Goal: Task Accomplishment & Management: Use online tool/utility

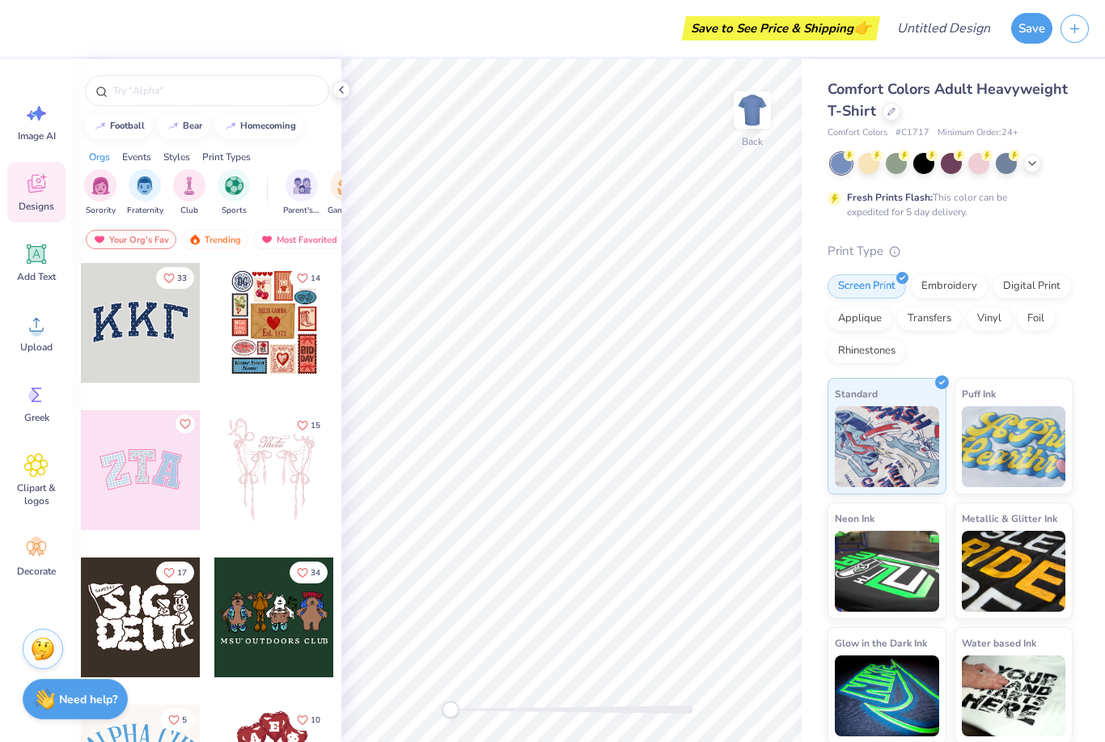
click at [32, 252] on icon at bounding box center [36, 254] width 15 height 15
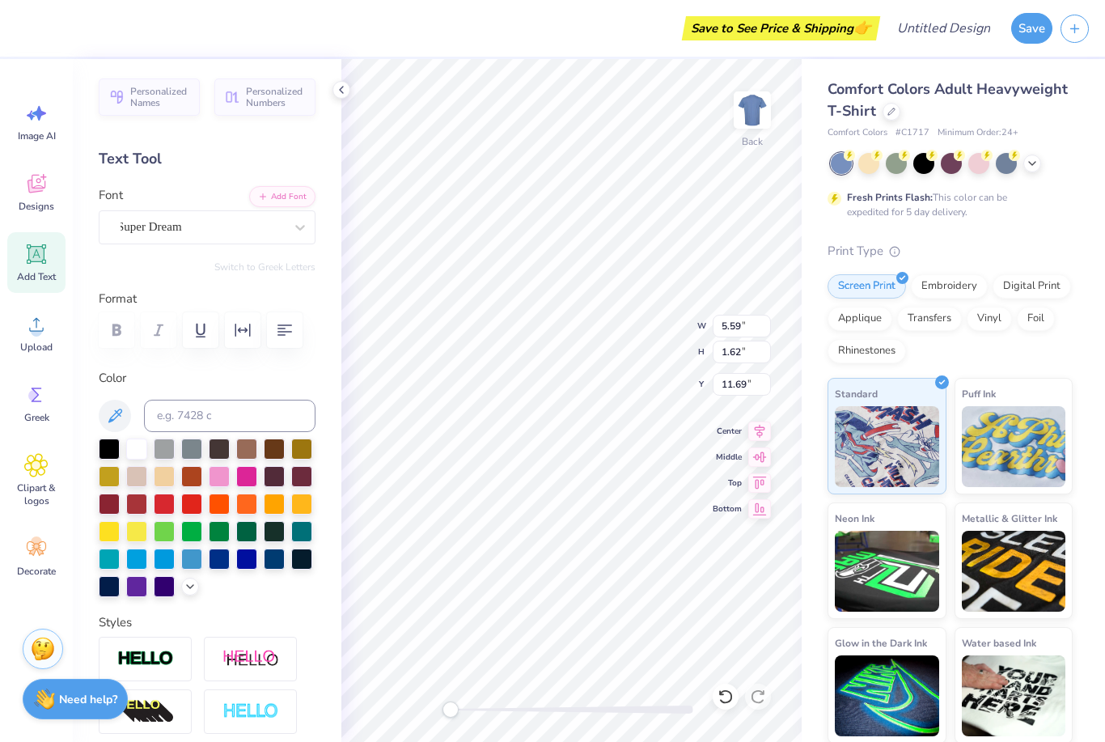
scroll to position [0, 4]
type textarea "THIS RELIC"
type input "11.92"
type input "1.68"
type input "11.66"
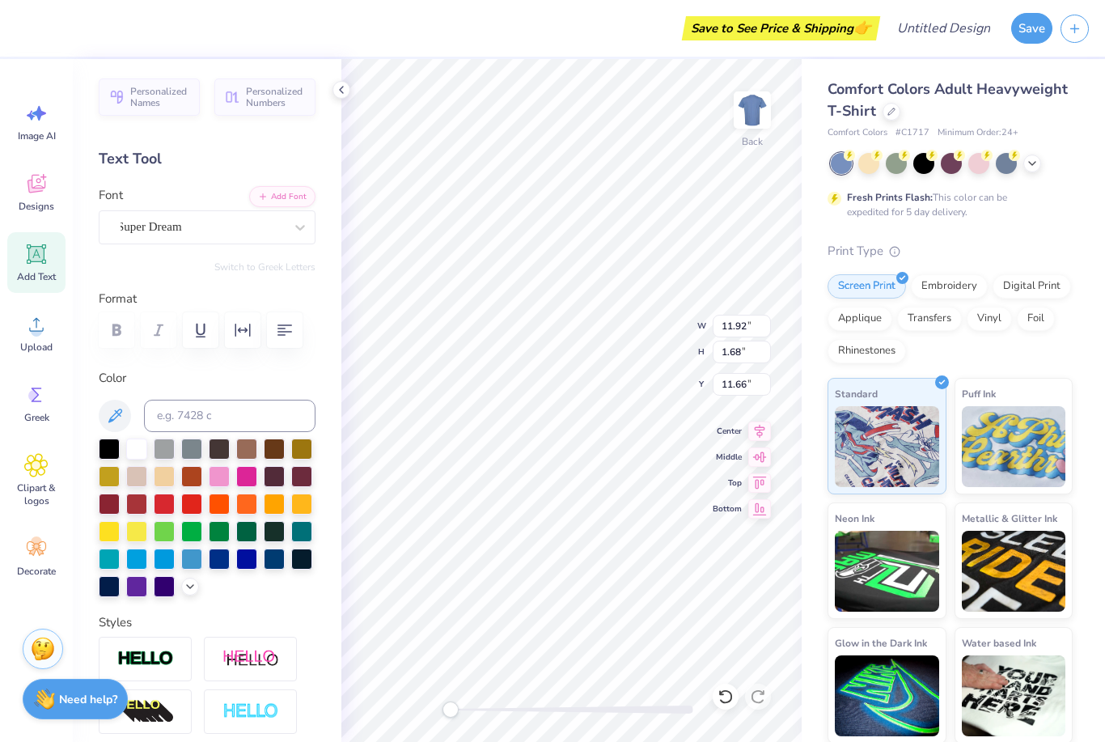
click at [36, 268] on div "Add Text" at bounding box center [36, 262] width 58 height 61
type input "5.59"
type input "1.62"
type input "11.69"
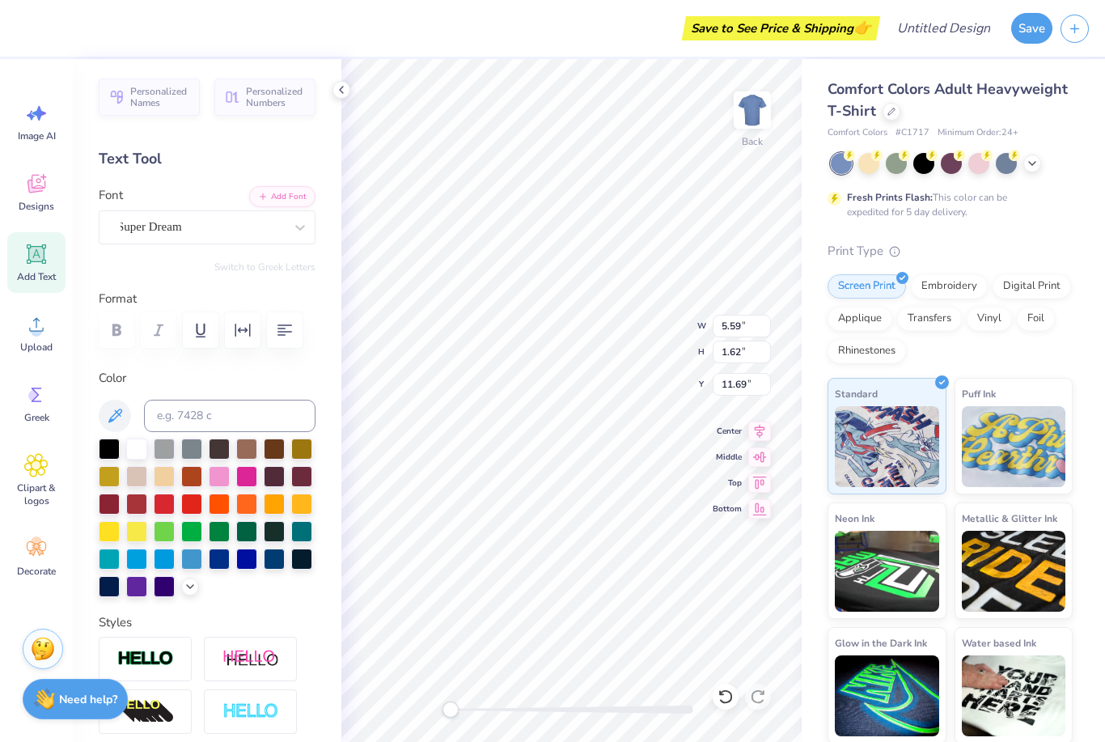
type textarea "STILL"
type input "6.09"
type input "1.68"
type input "11.66"
click at [53, 254] on div "Add Text" at bounding box center [36, 262] width 58 height 61
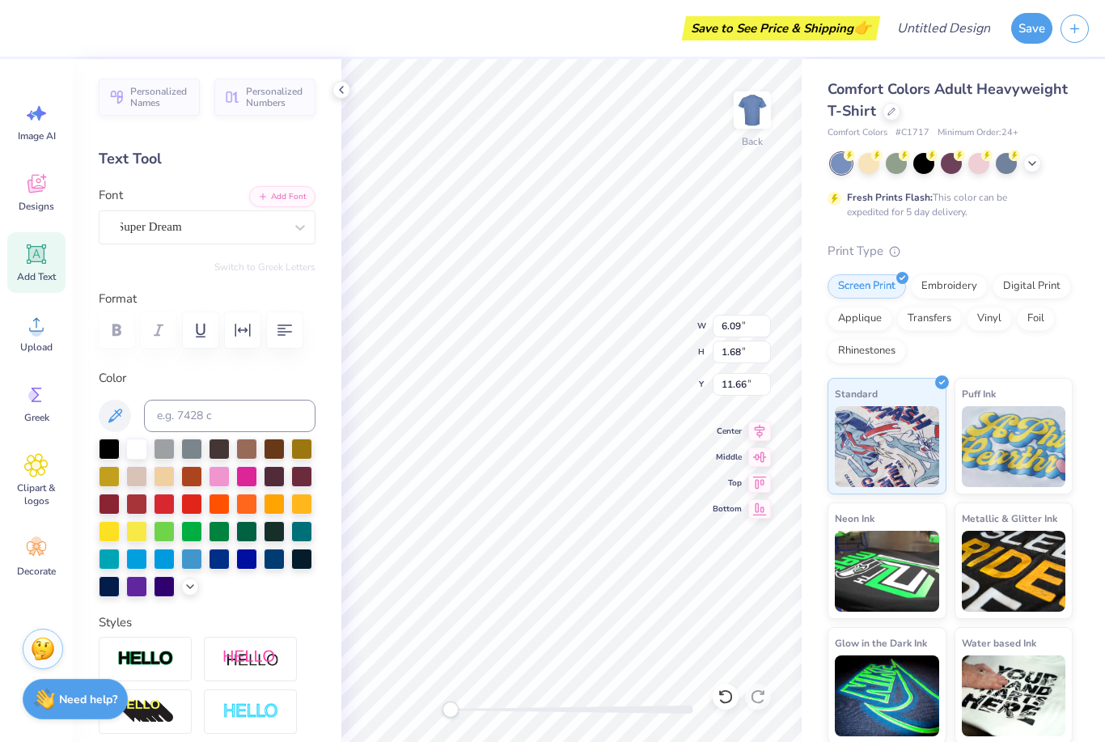
type input "5.59"
type input "1.62"
type input "11.69"
click at [42, 272] on span "Add Text" at bounding box center [36, 276] width 39 height 13
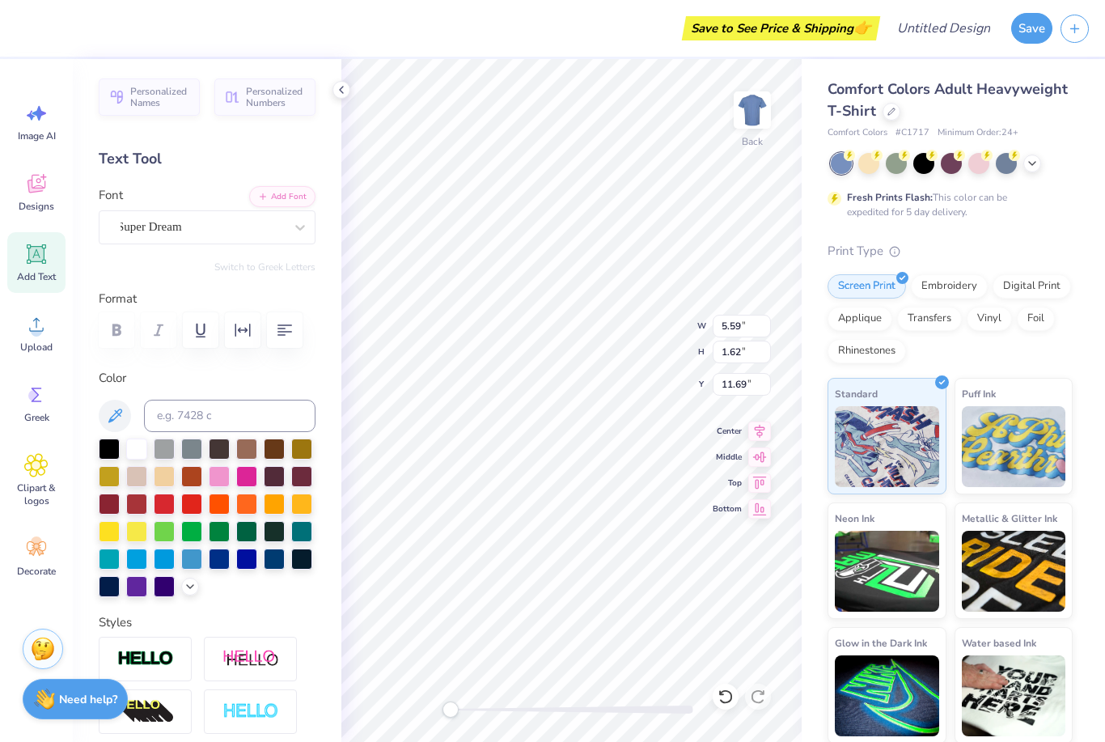
type textarea "PARTIES"
type input "8.74"
type input "1.68"
type input "11.66"
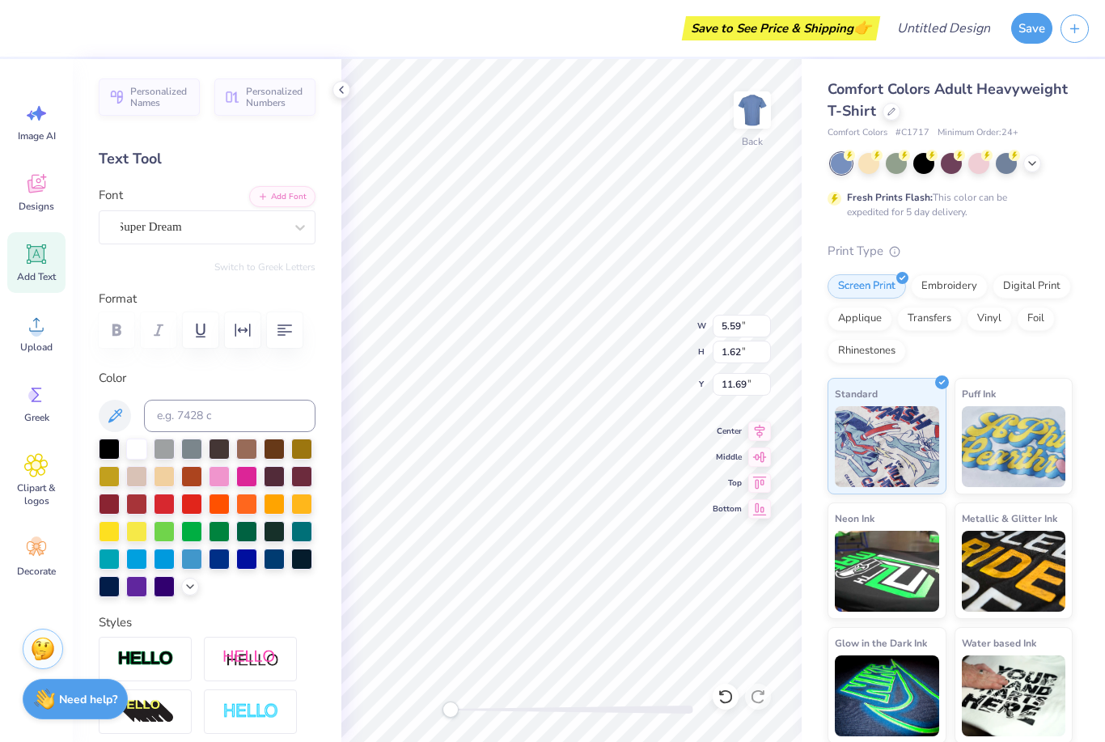
type input "5.59"
type input "1.62"
type input "11.69"
type input "8.74"
type input "1.68"
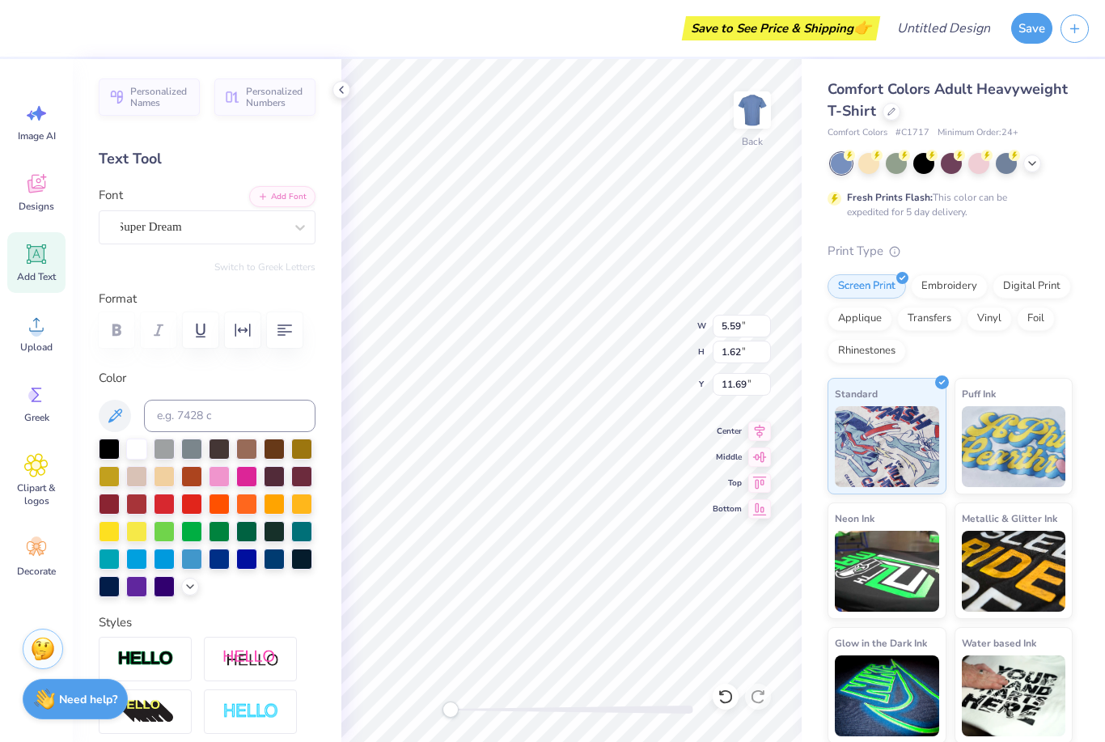
type input "16.31"
type input "5.59"
type input "1.62"
type input "11.69"
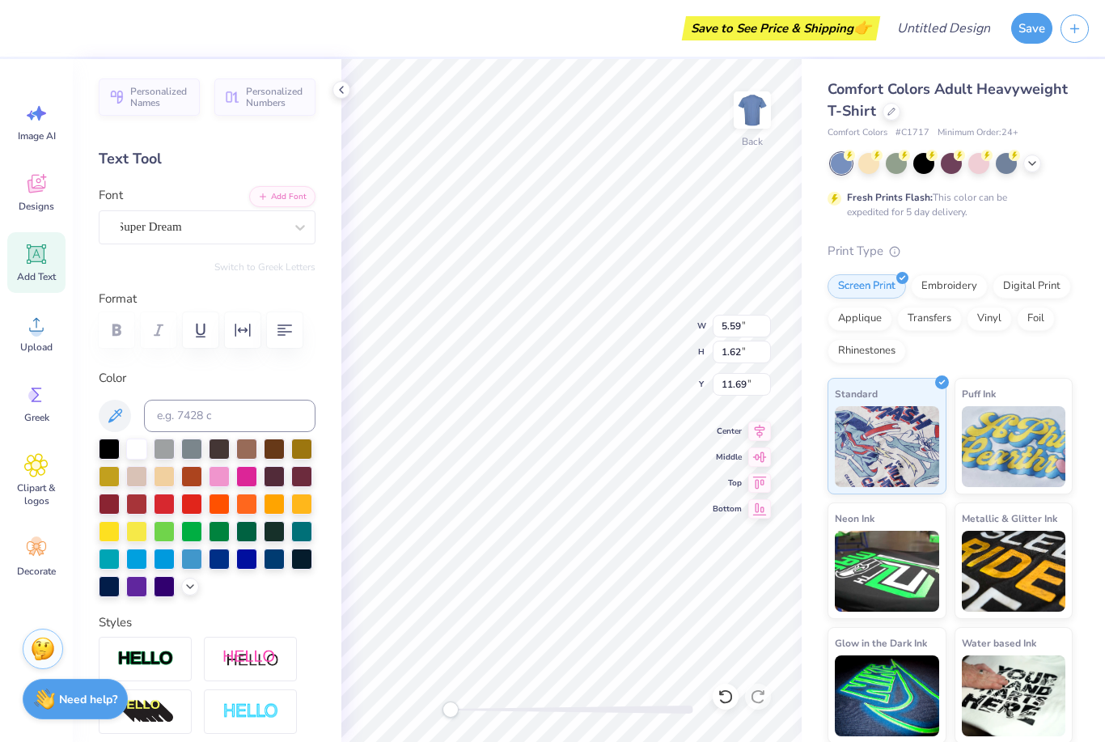
type input "8.74"
type input "1.68"
type input "16.31"
type input "6.09"
type input "8.13"
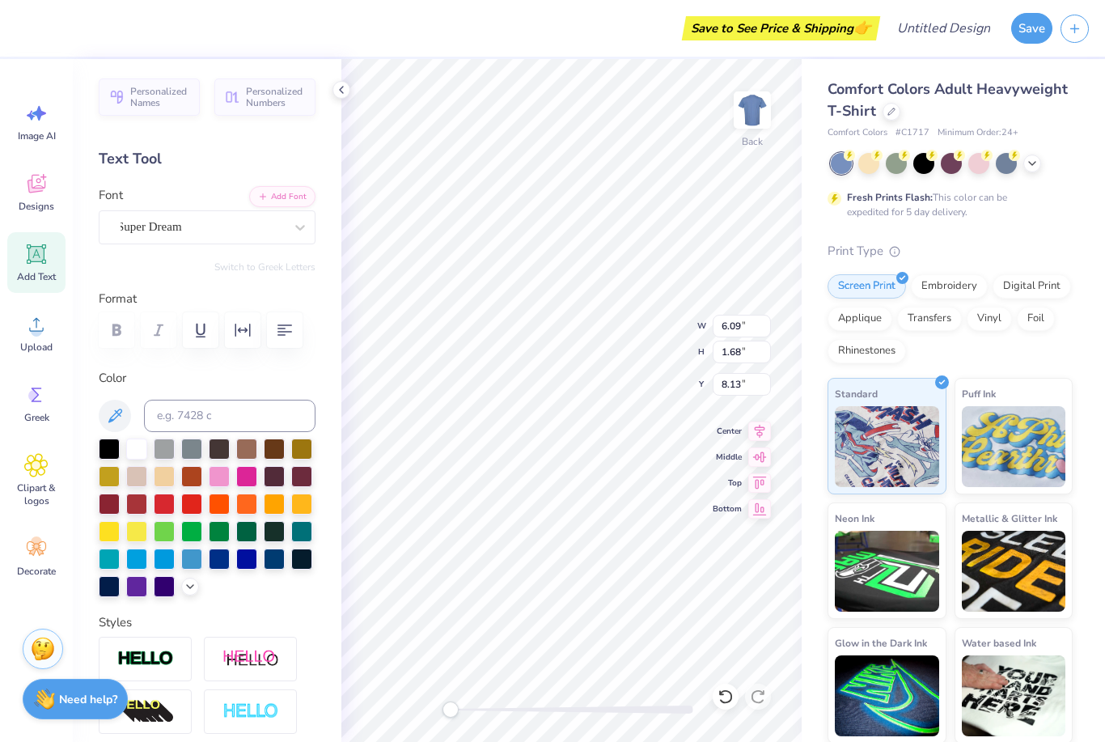
type input "11.92"
type input "5.32"
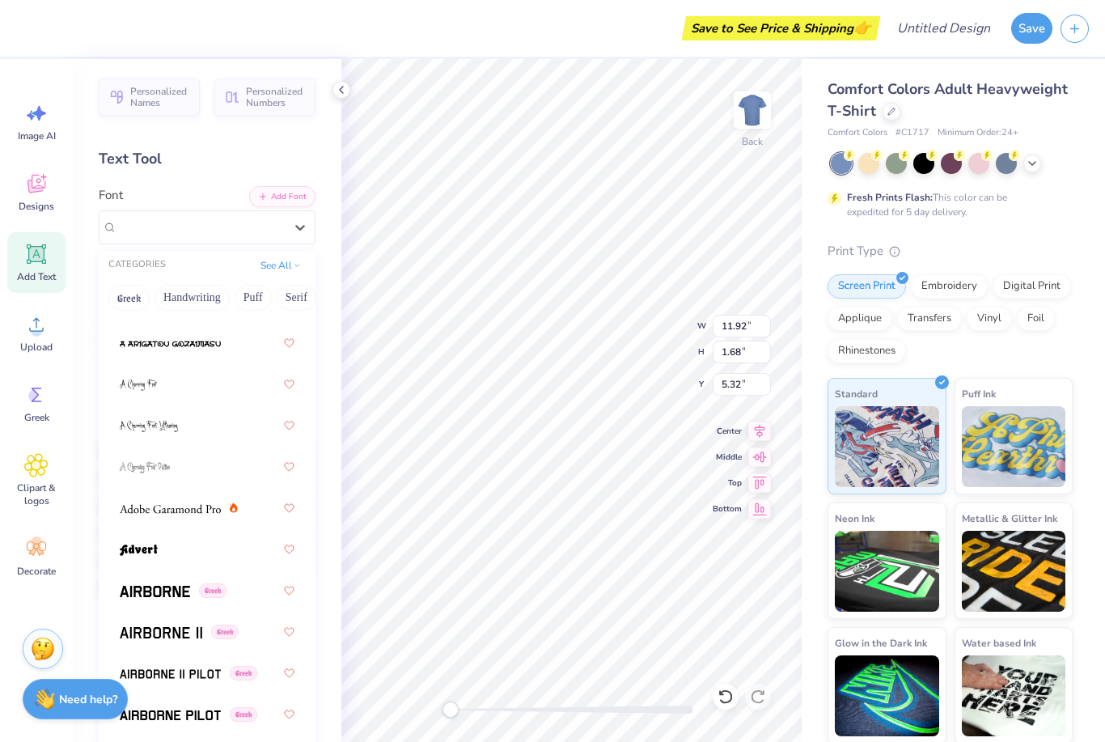
scroll to position [141, 0]
click at [124, 550] on img at bounding box center [139, 550] width 38 height 11
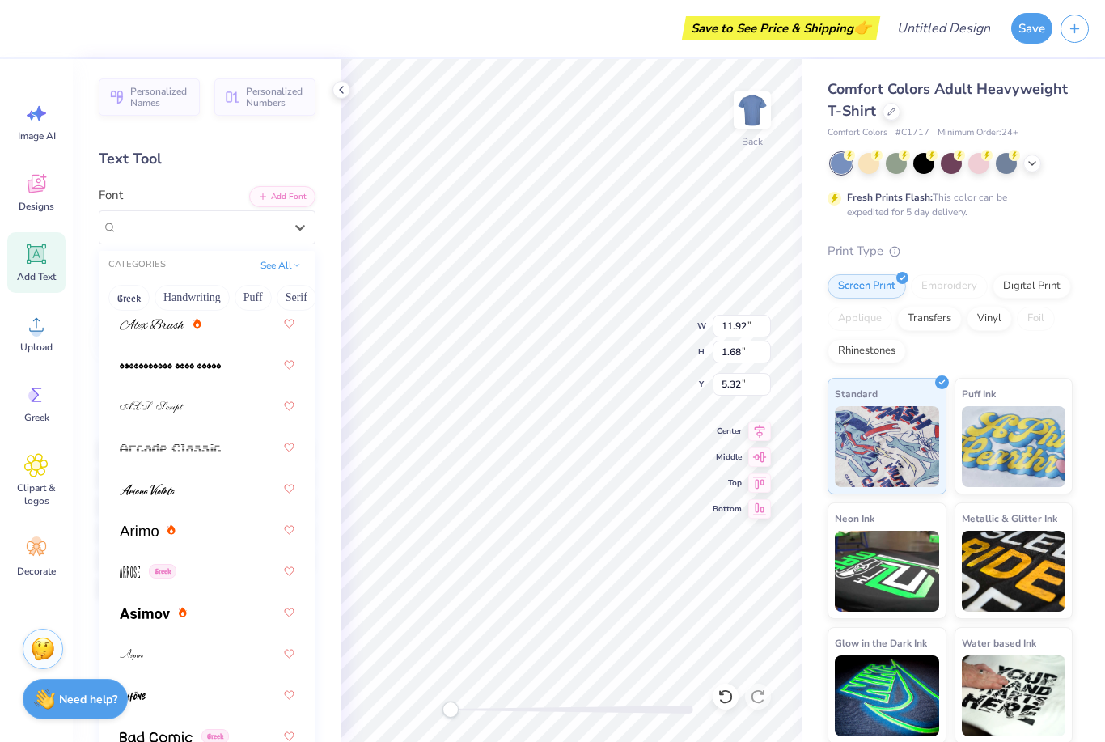
scroll to position [573, 0]
click at [139, 443] on img at bounding box center [170, 448] width 101 height 11
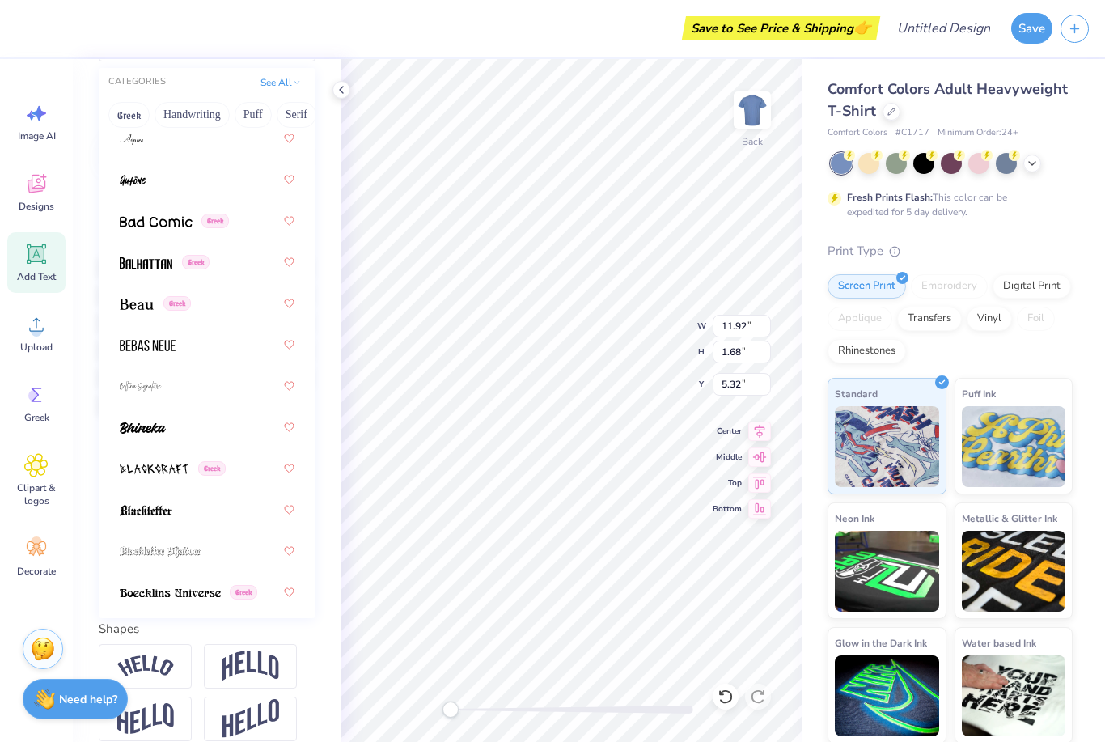
scroll to position [1035, 0]
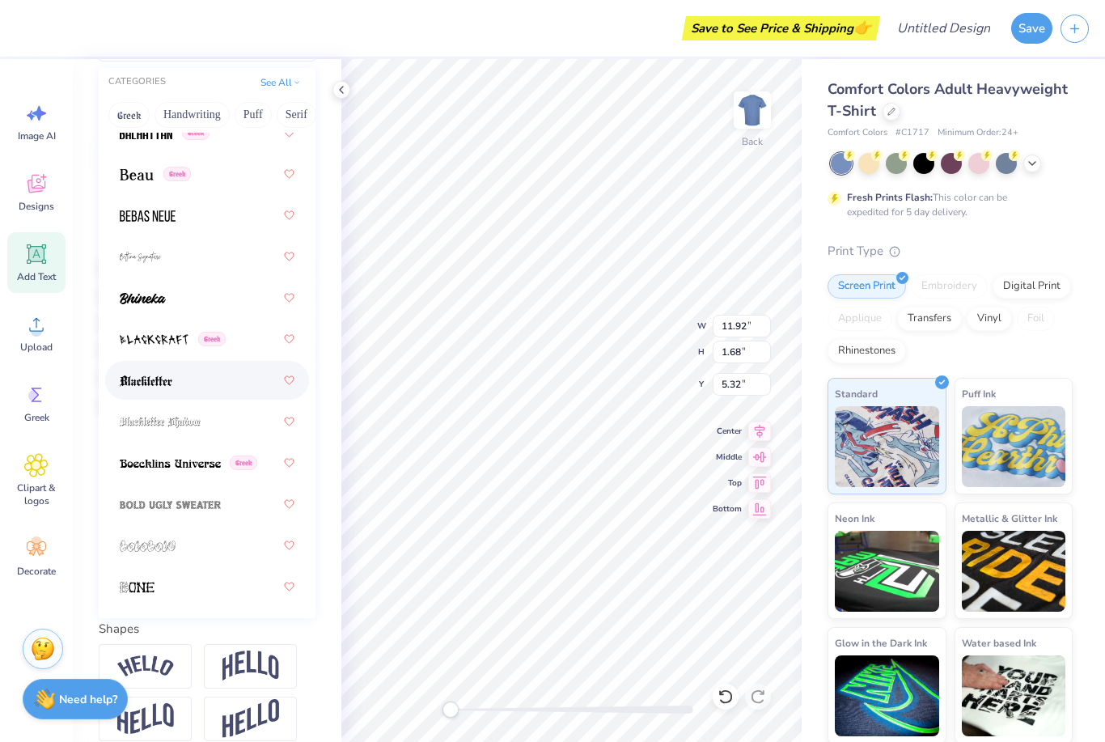
click at [132, 368] on div at bounding box center [207, 380] width 175 height 29
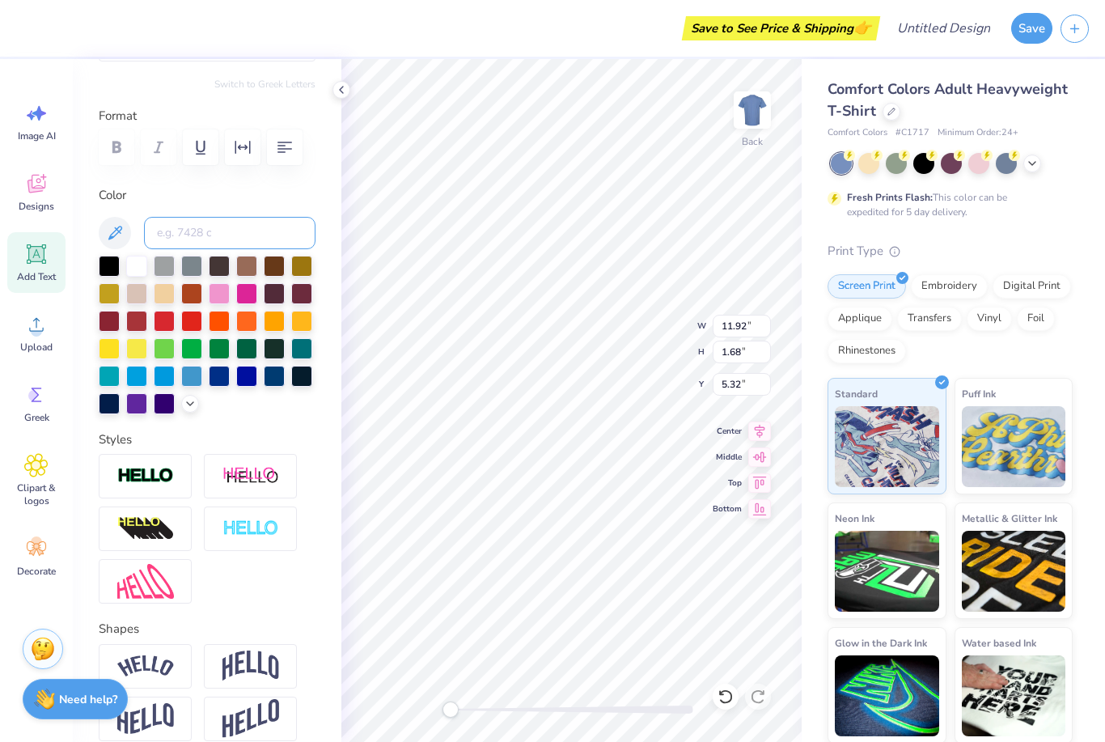
click at [160, 238] on input at bounding box center [229, 233] width 171 height 32
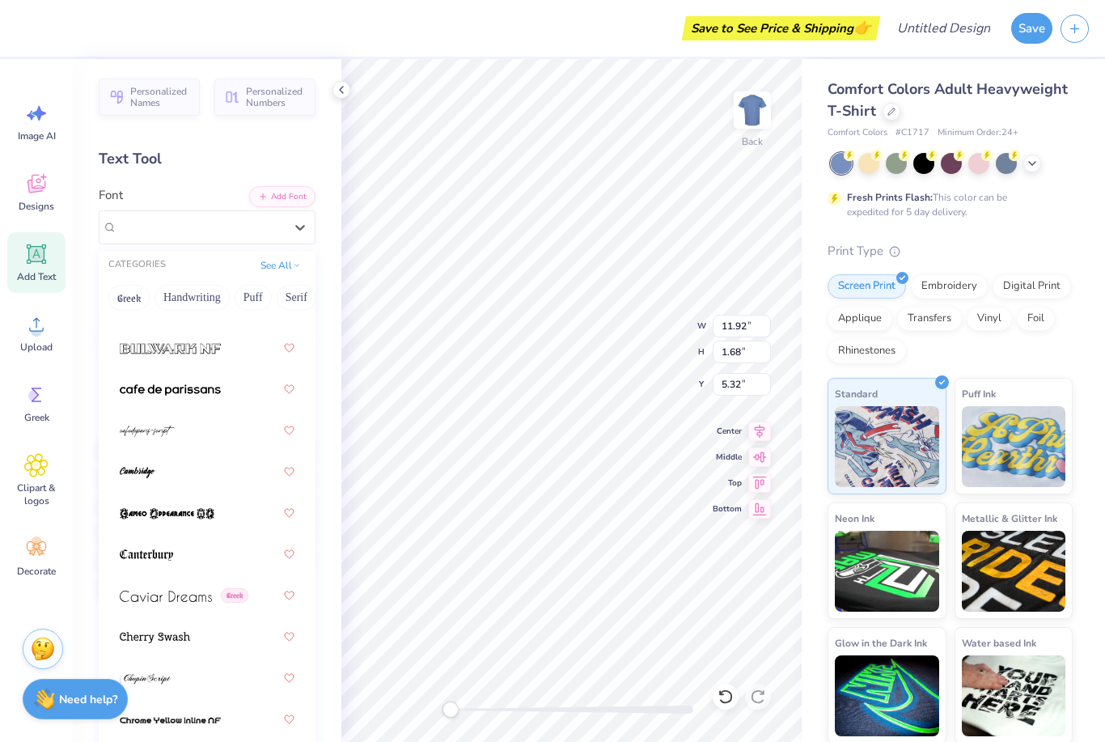
scroll to position [2247, 0]
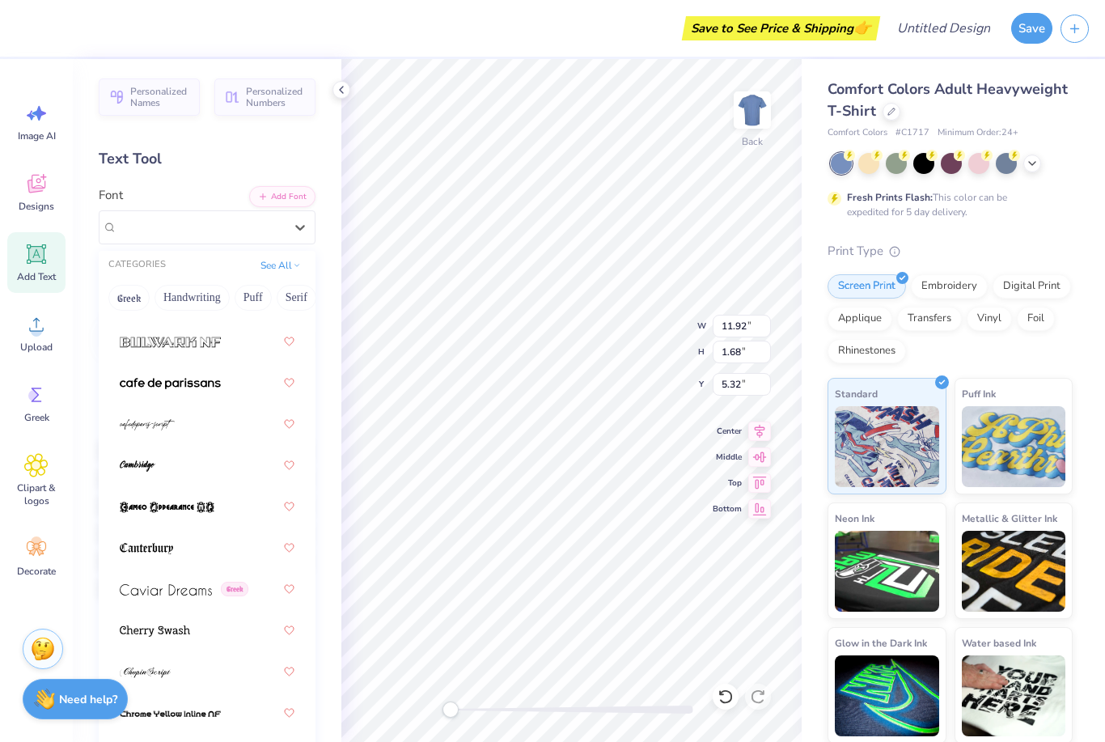
click at [828, 451] on div "Standard" at bounding box center [886, 436] width 119 height 116
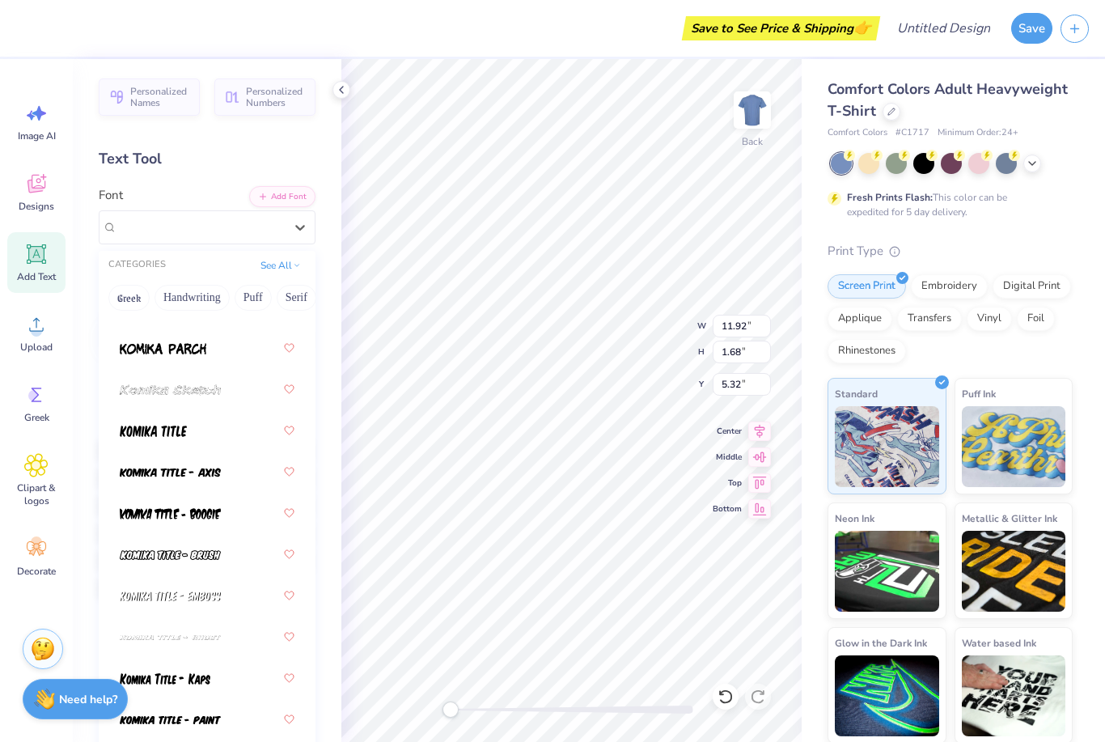
scroll to position [6903, 0]
click at [128, 424] on img at bounding box center [153, 429] width 67 height 11
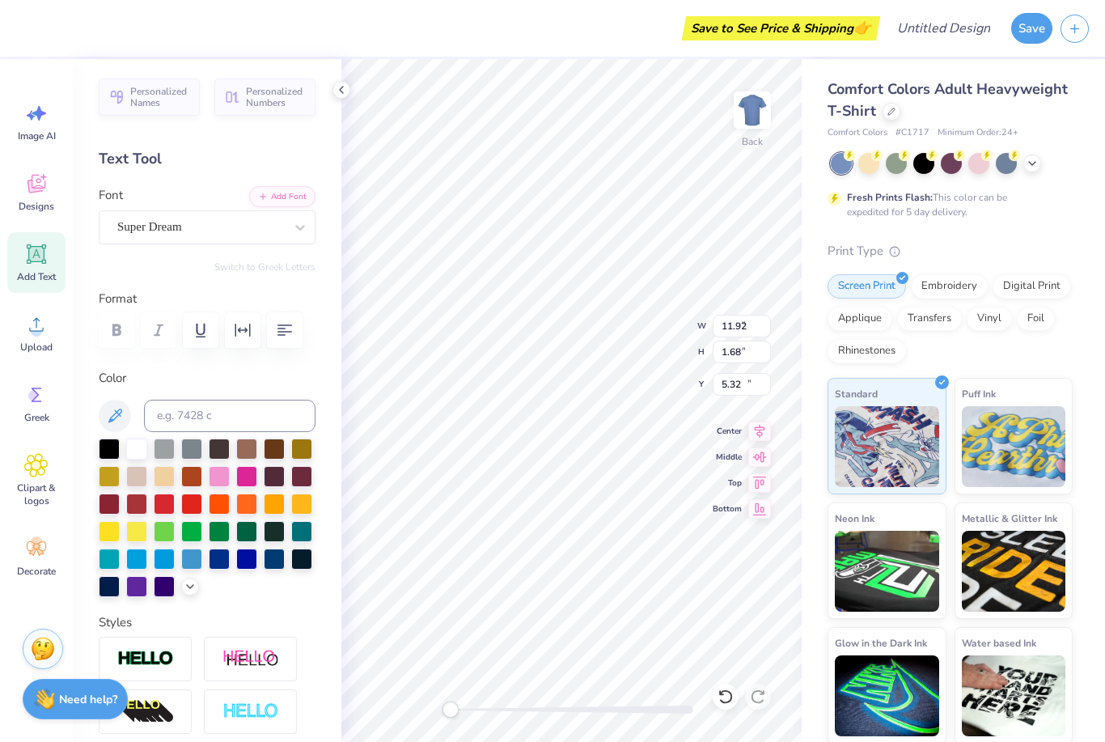
type input "8.74"
type input "11.66"
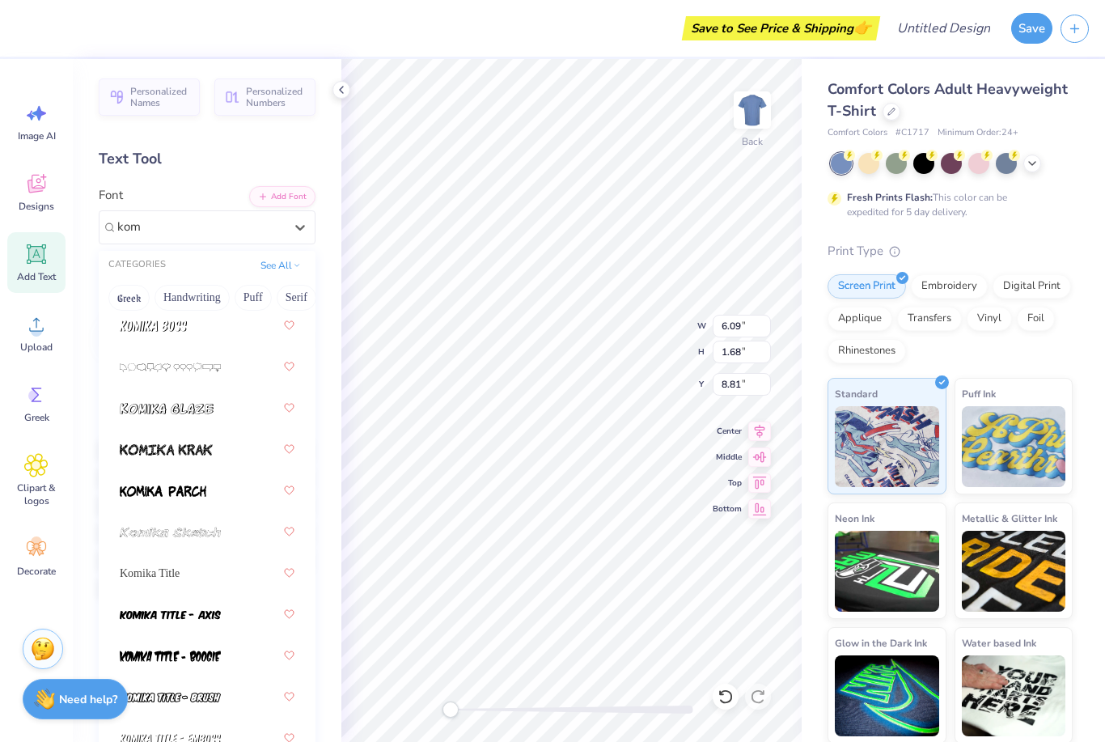
scroll to position [159, 0]
click at [134, 610] on img at bounding box center [170, 615] width 101 height 11
type input "kom"
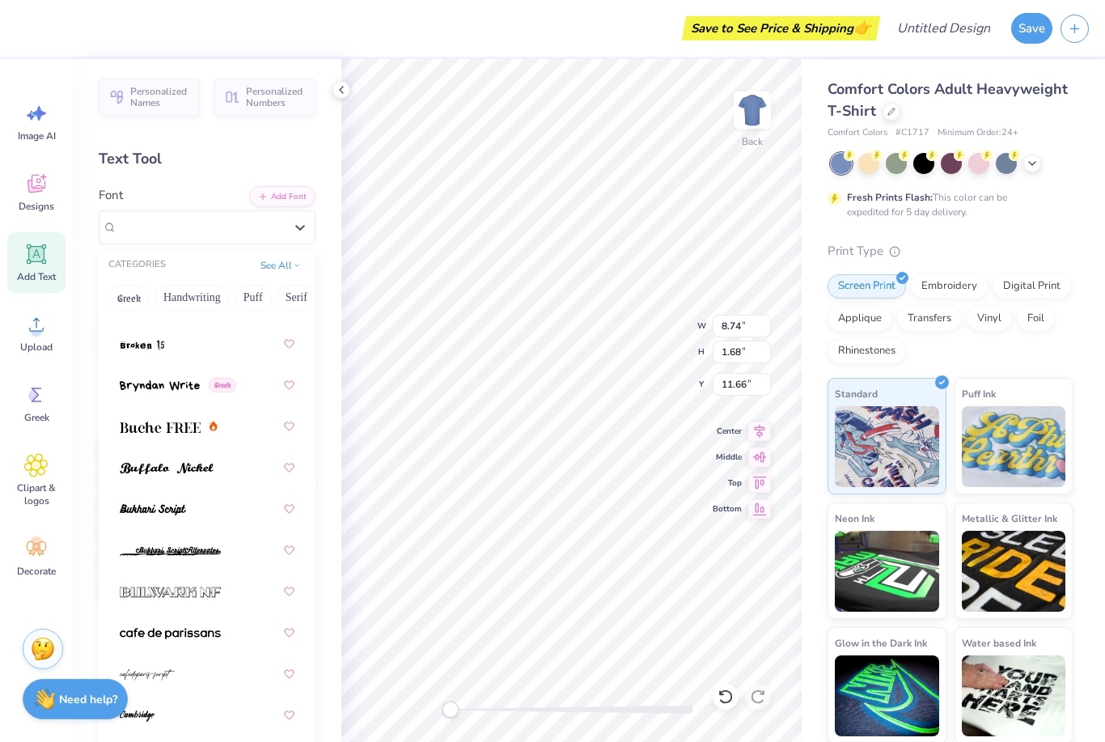
scroll to position [2016, 0]
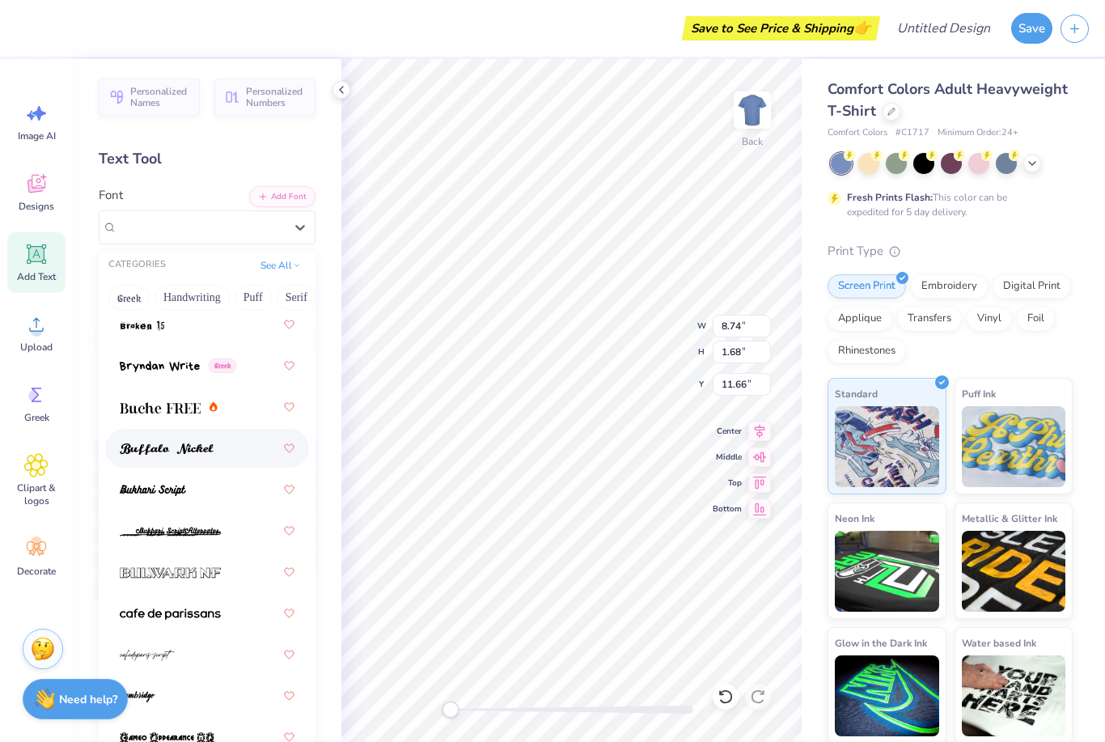
click at [129, 451] on img at bounding box center [167, 448] width 94 height 11
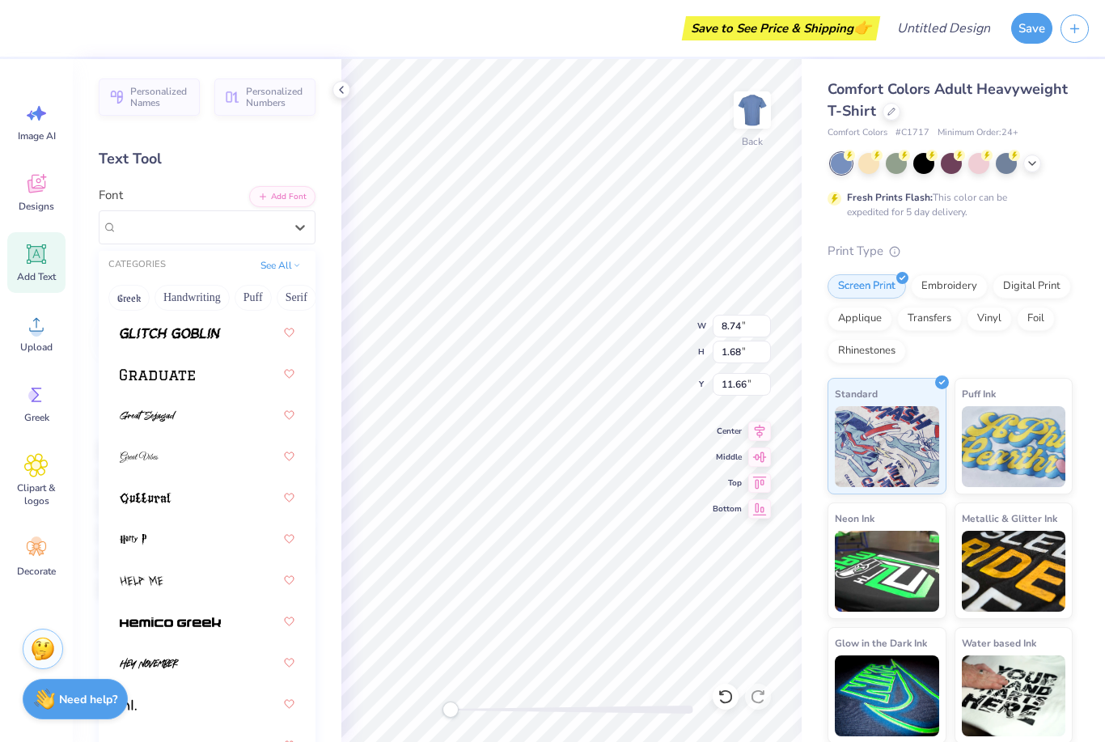
scroll to position [5390, 0]
click at [124, 452] on img at bounding box center [139, 457] width 39 height 11
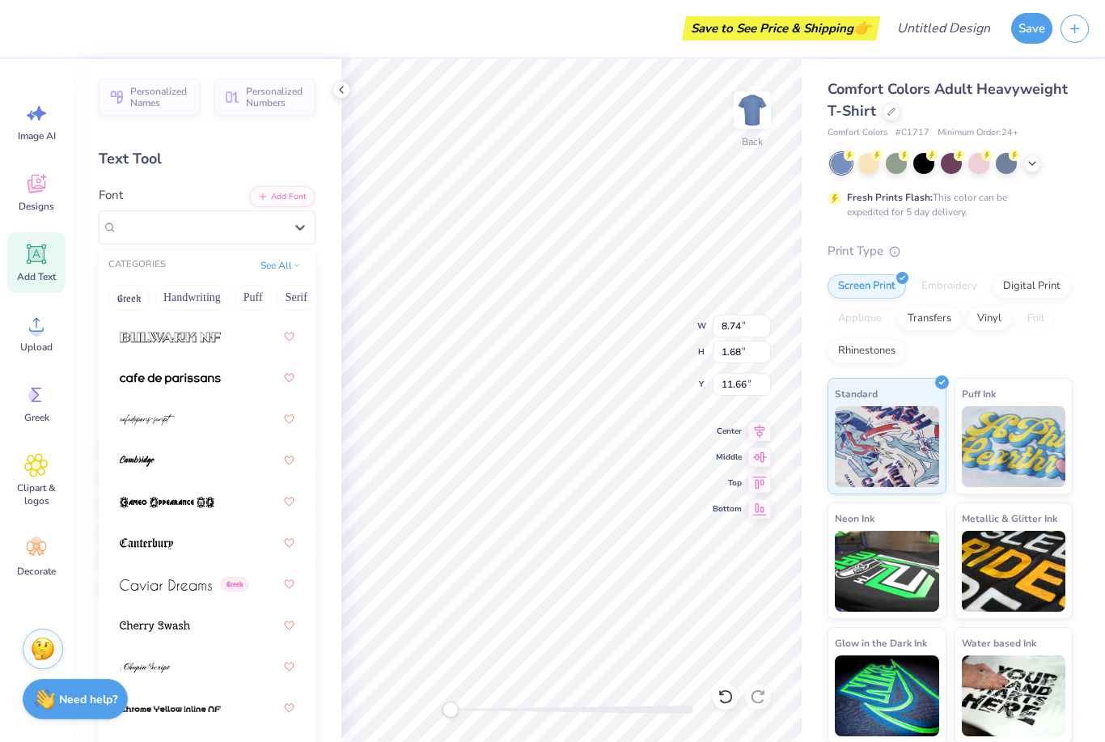
scroll to position [2252, 0]
click at [128, 459] on img at bounding box center [138, 460] width 36 height 11
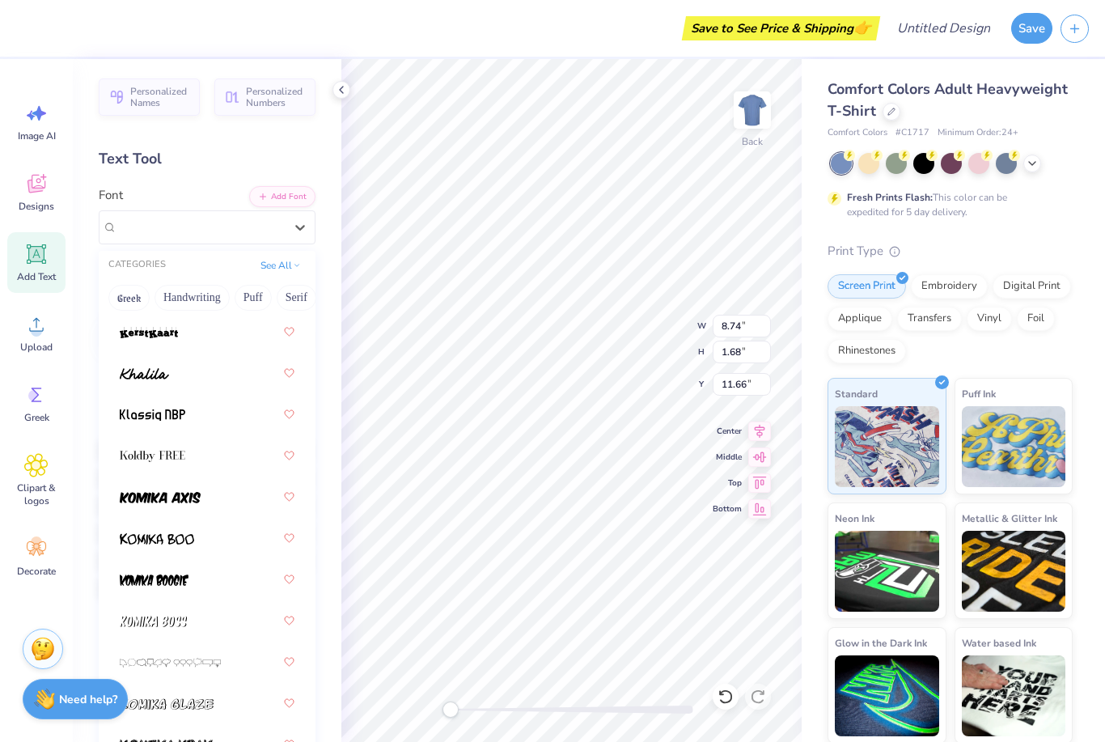
scroll to position [6467, 0]
click at [126, 374] on img at bounding box center [144, 371] width 49 height 11
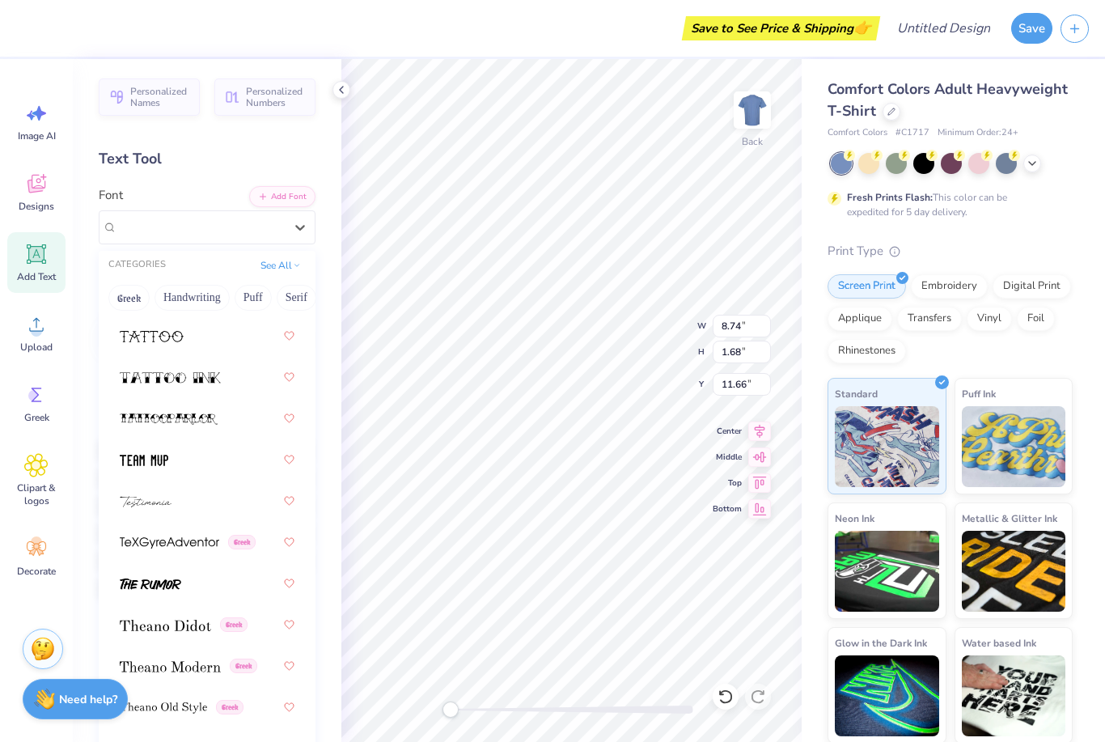
scroll to position [11534, 0]
click at [138, 496] on img at bounding box center [146, 501] width 52 height 11
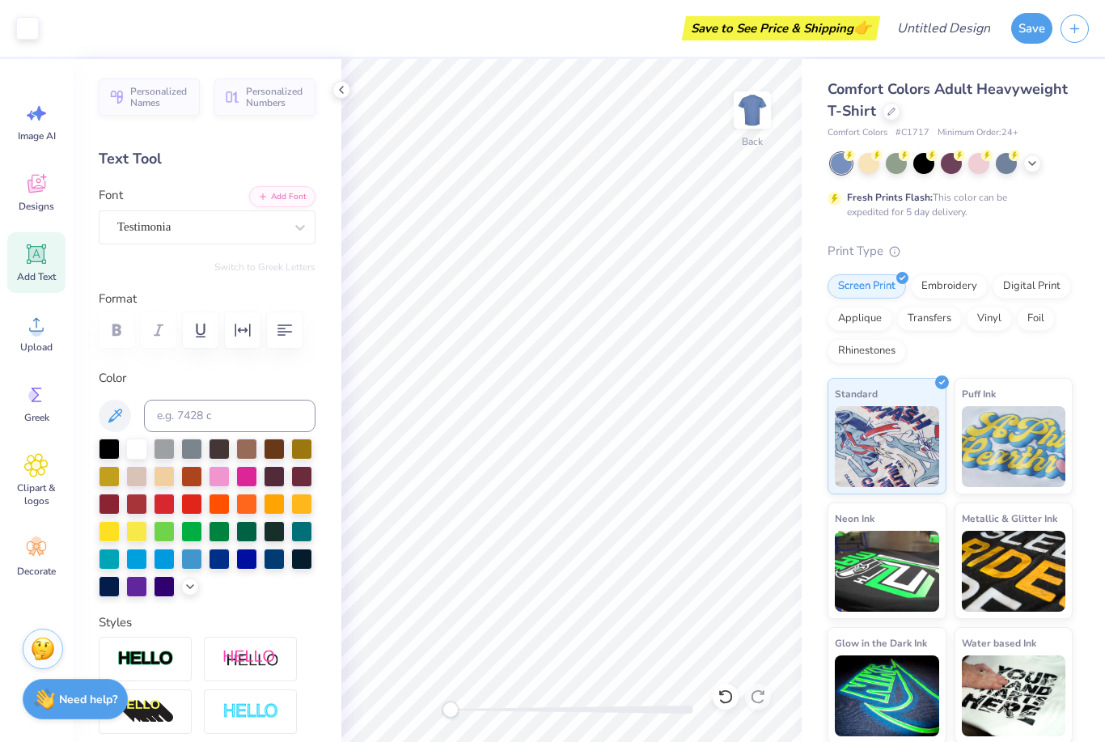
click at [923, 166] on div at bounding box center [923, 163] width 21 height 21
type input "6.08"
type input "2.09"
type input "8.61"
type input "7.01"
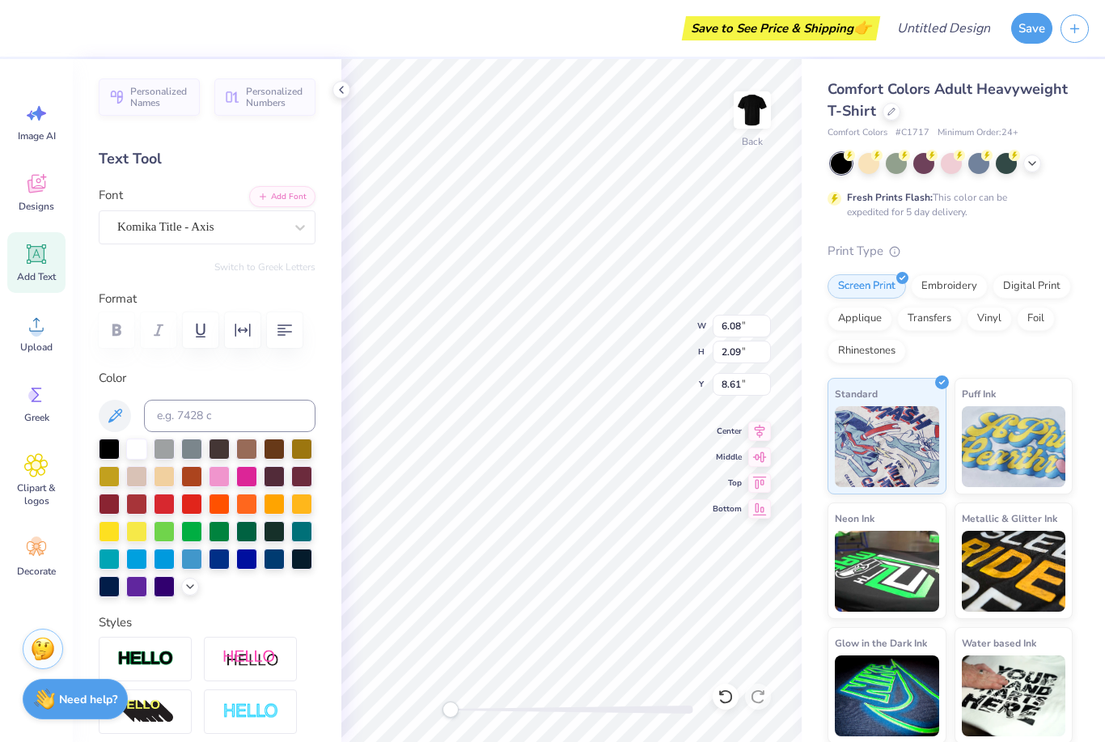
type input "1.59"
type input "6.23"
type input "6.08"
type input "2.09"
type input "8.61"
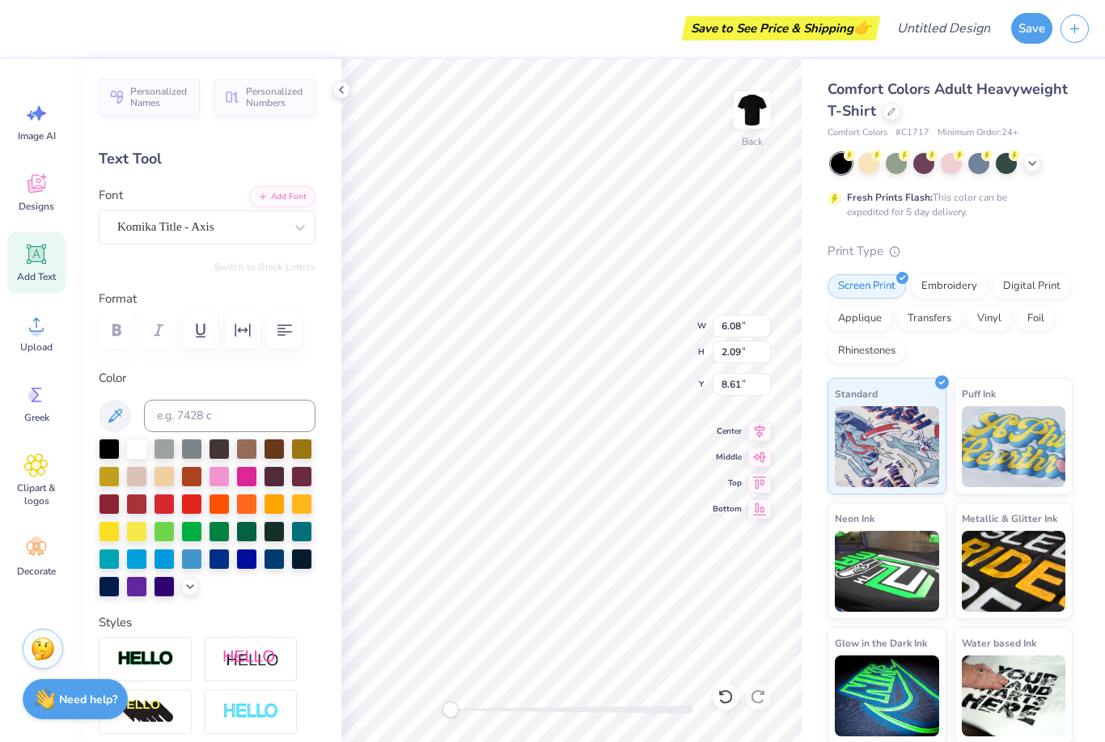
type input "7.01"
type input "1.59"
type input "6.23"
type input "6.08"
type input "2.09"
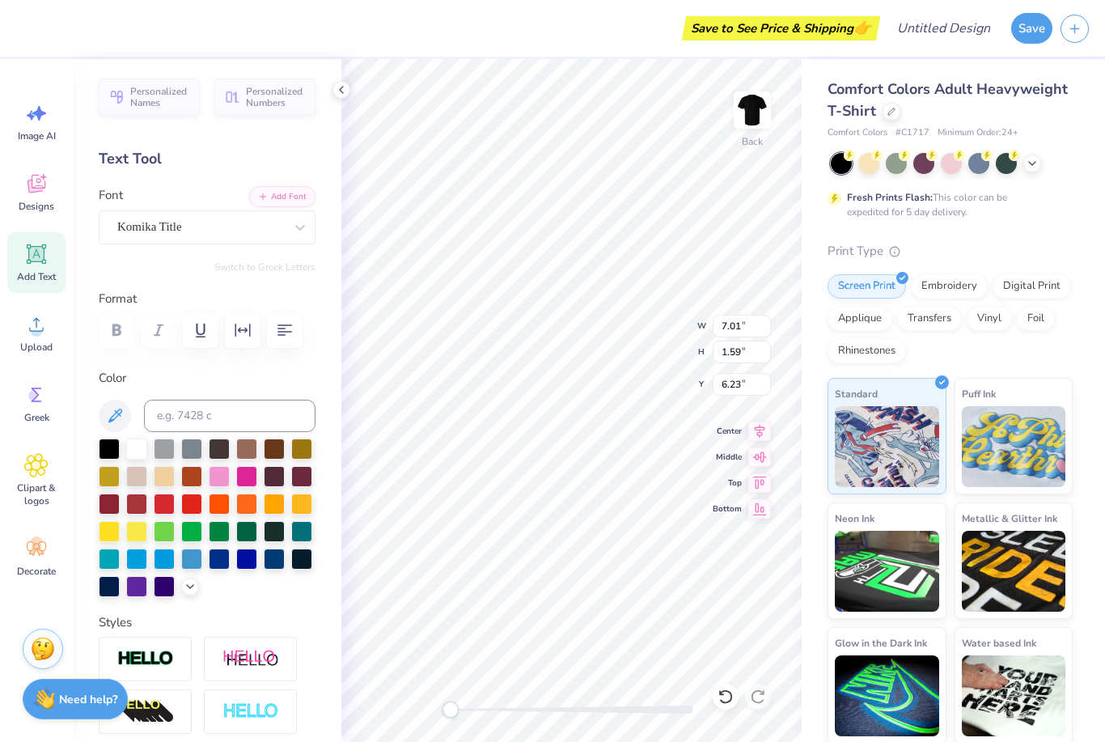
type input "8.61"
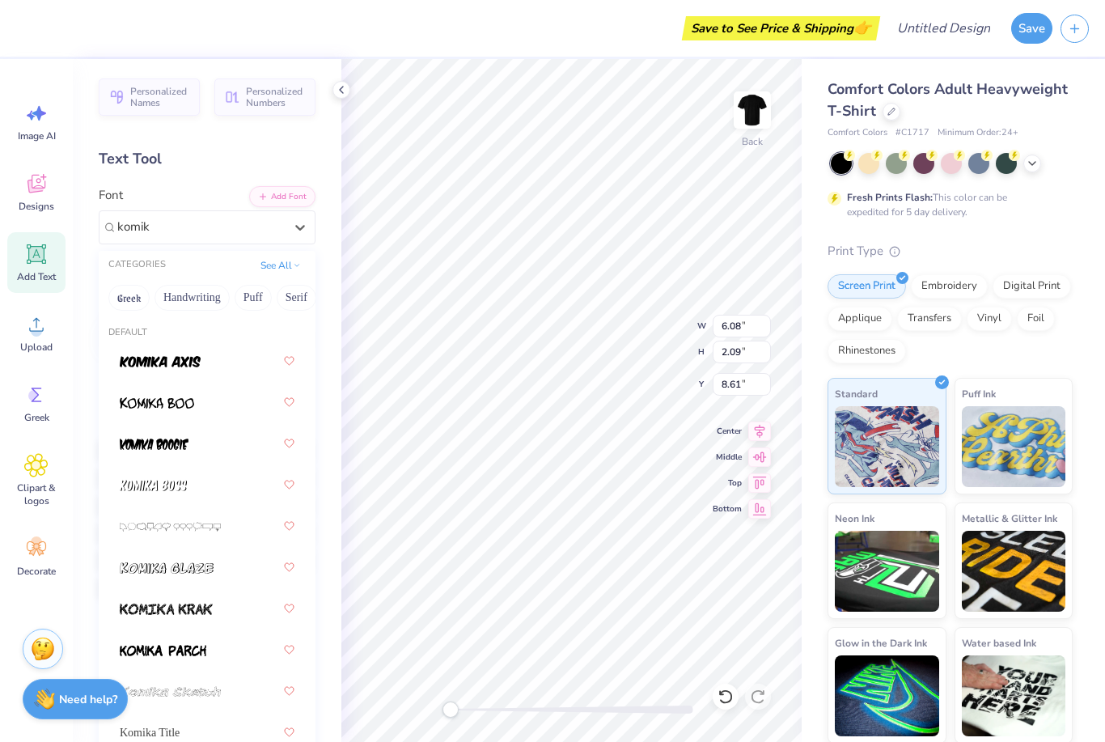
click at [138, 365] on img at bounding box center [160, 361] width 81 height 11
type input "komik"
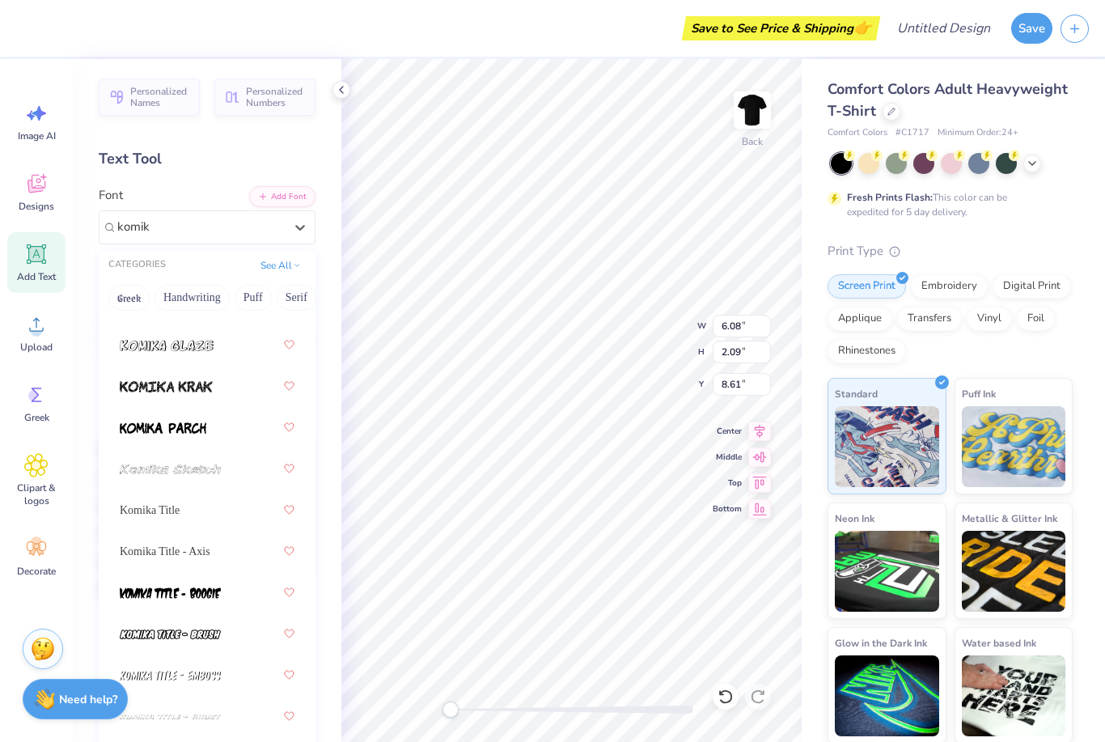
scroll to position [241, 0]
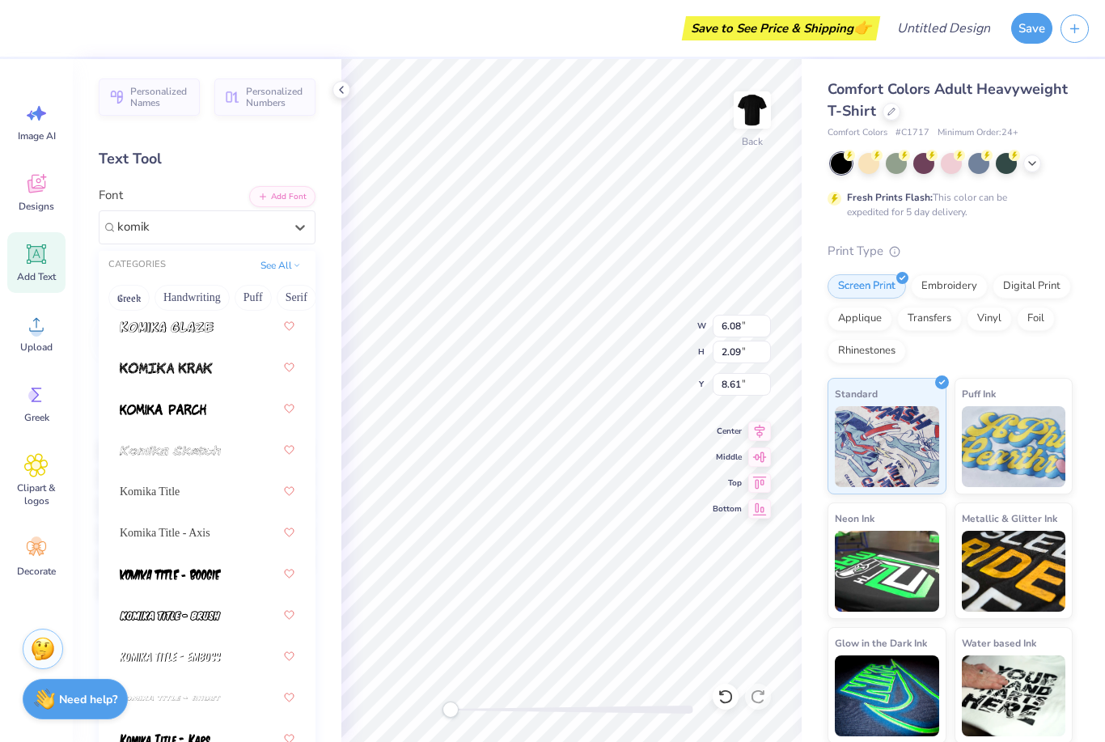
click at [131, 484] on span "Komika Title" at bounding box center [150, 491] width 60 height 17
type input "komik"
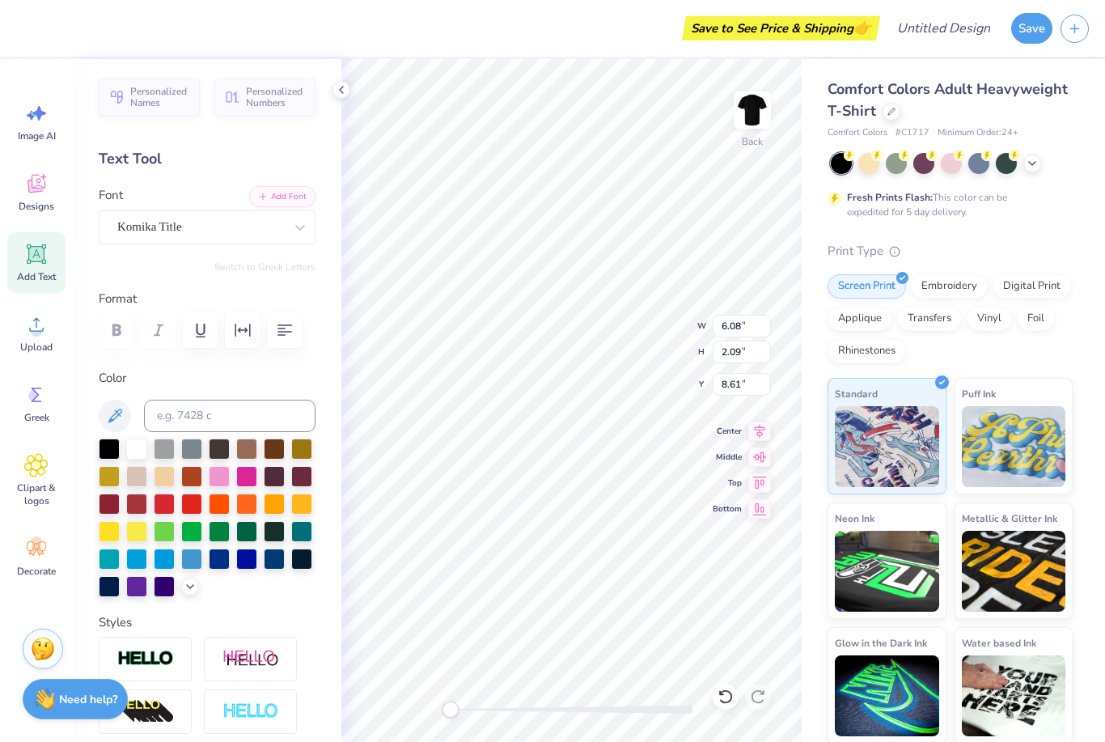
type input "7.01"
type input "1.59"
type input "6.23"
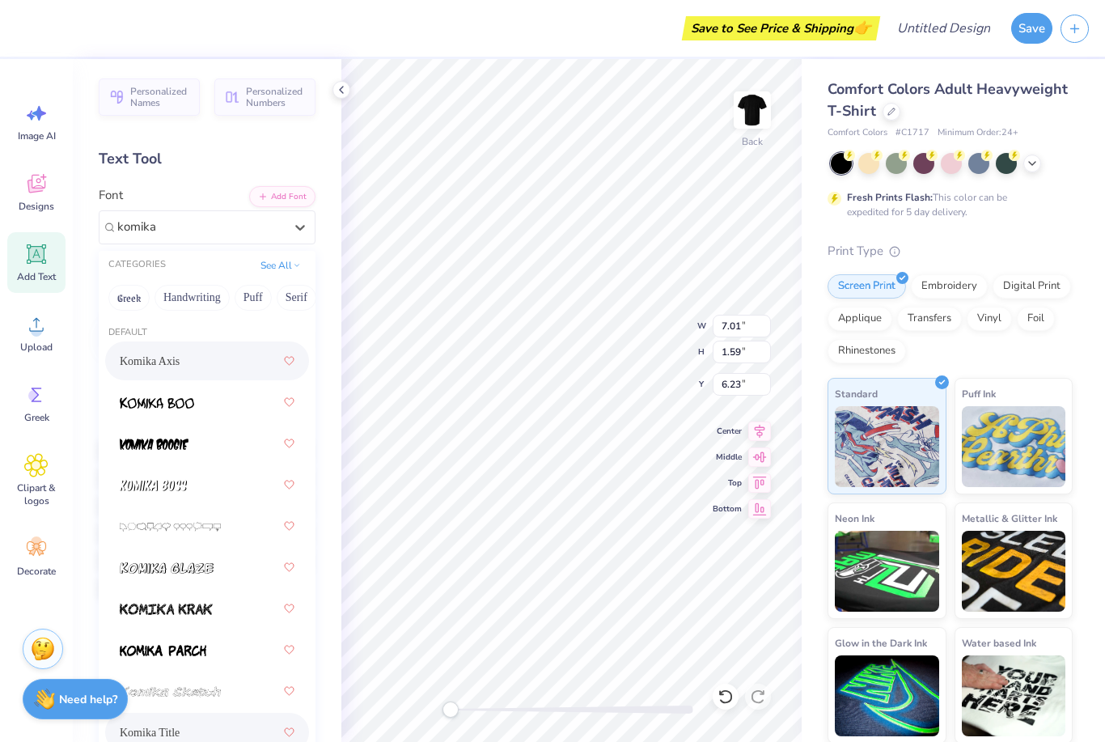
click at [144, 361] on span "Komika Axis" at bounding box center [150, 361] width 60 height 17
type input "komika"
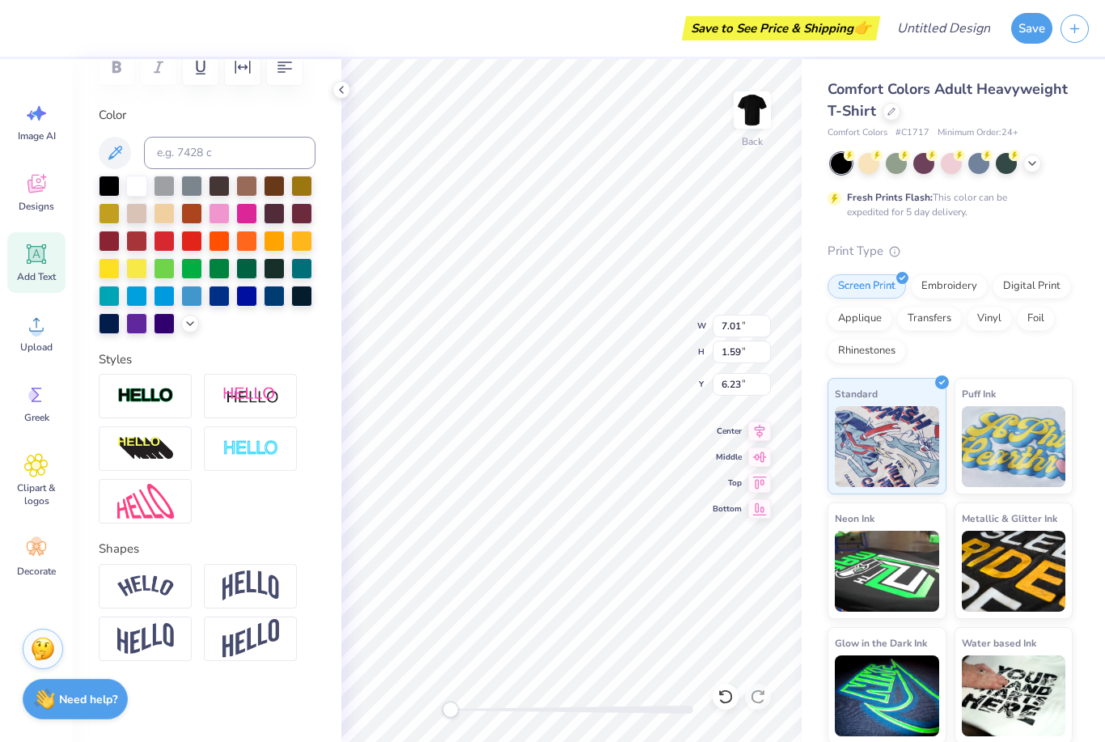
scroll to position [264, 0]
click at [122, 594] on img at bounding box center [145, 586] width 57 height 22
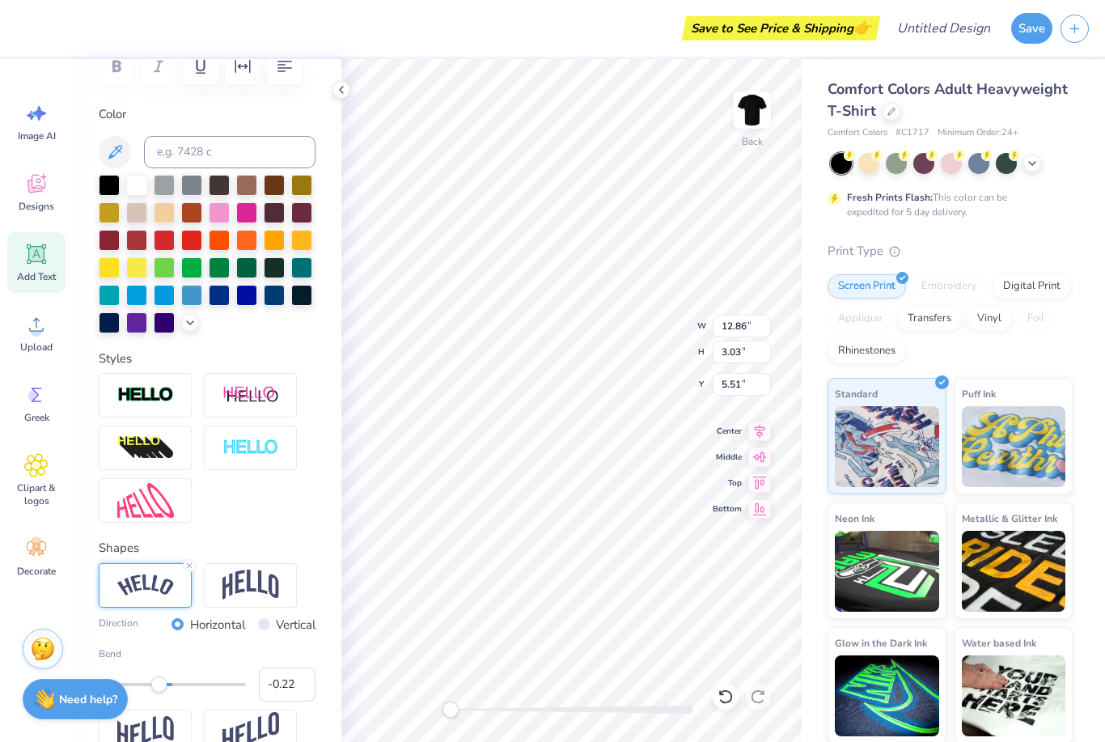
type input "-0.23"
type input "-1.00"
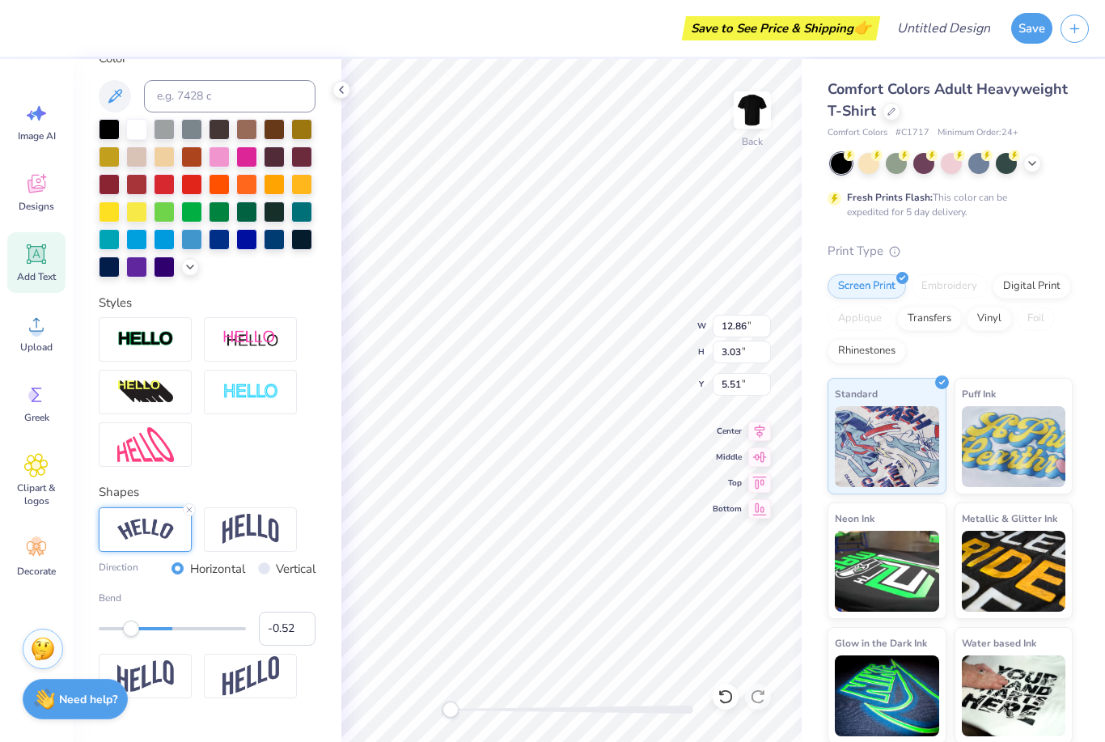
type input "-0.51"
type input "0.64"
type input "0.38"
type input "0.46"
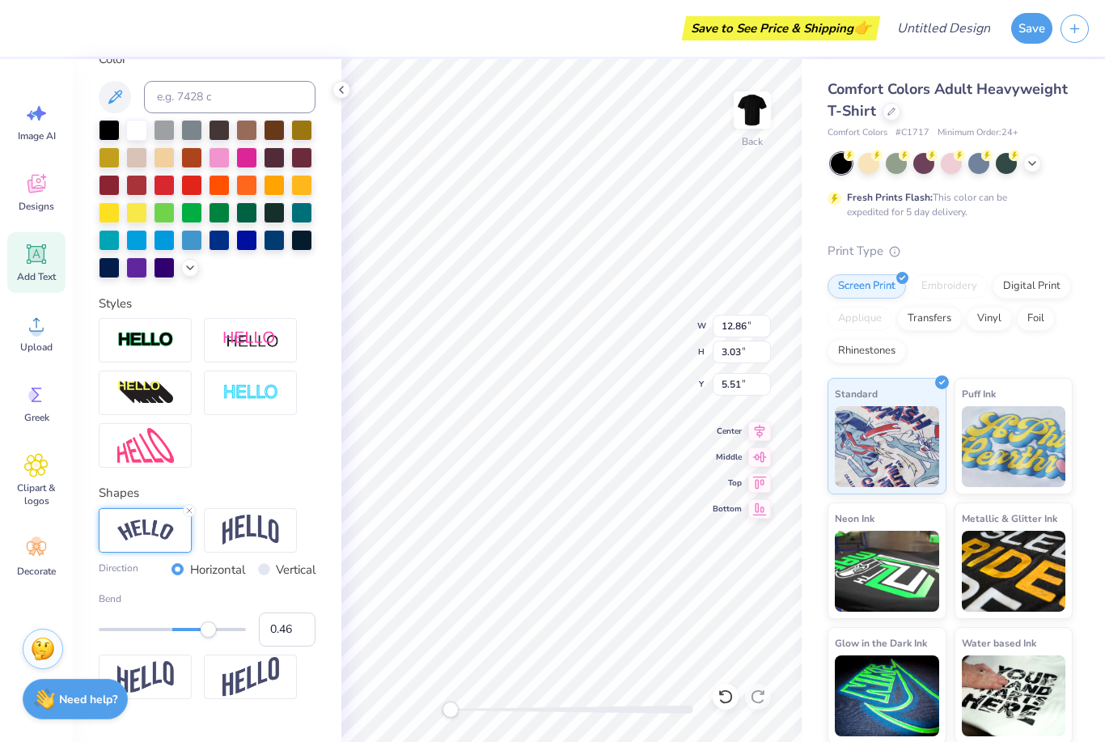
click at [205, 628] on div "Accessibility label" at bounding box center [209, 629] width 16 height 16
type input "10.52"
type input "1.80"
type input "11.60"
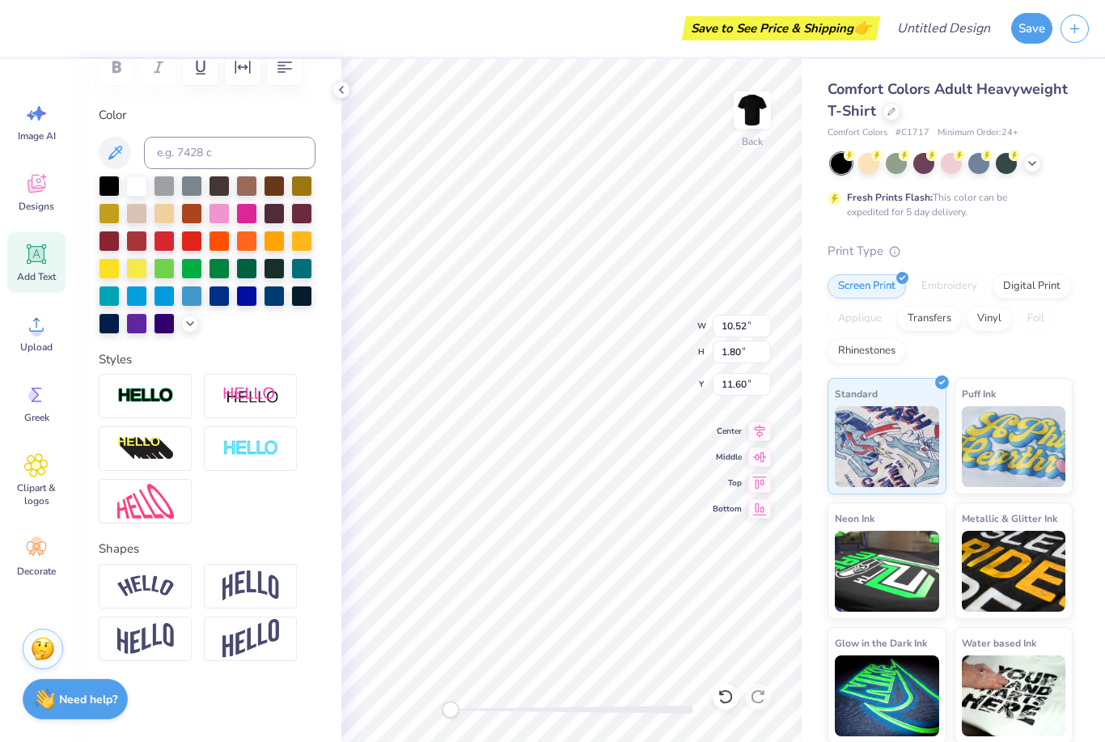
click at [155, 592] on img at bounding box center [145, 586] width 57 height 22
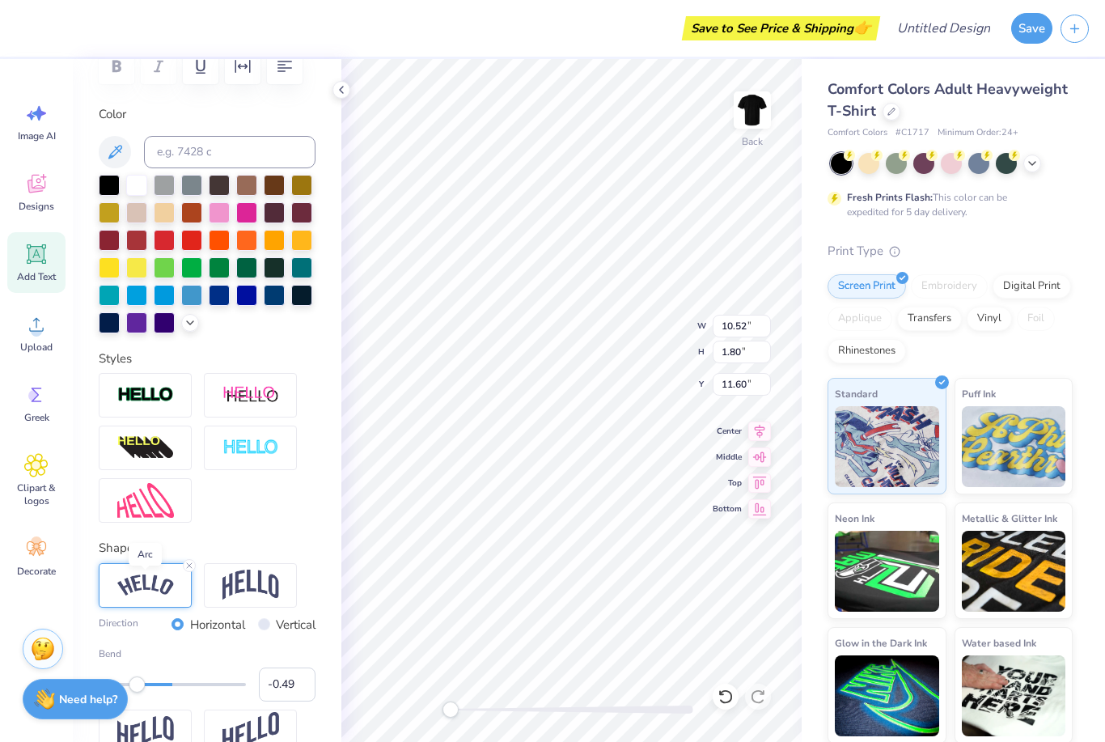
type input "-0.51"
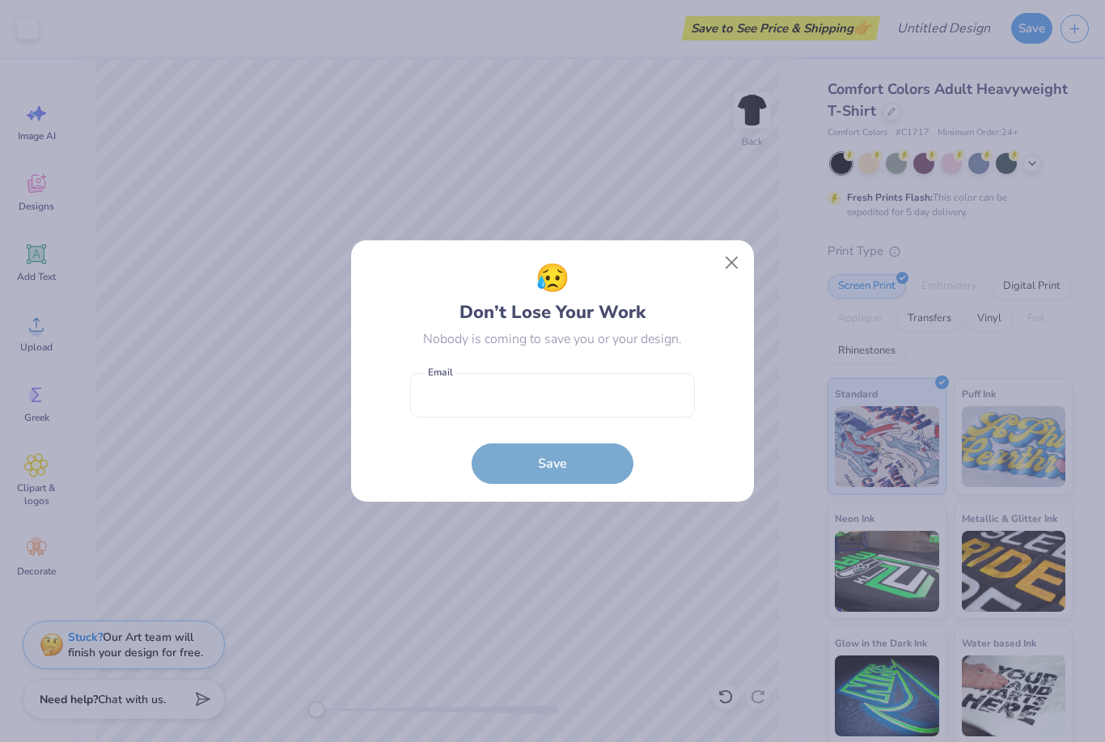
click at [726, 243] on div "😥 Don’t Lose Your Work Nobody is coming to save you or your design. Email is a …" at bounding box center [552, 371] width 403 height 262
click at [732, 268] on button "Close" at bounding box center [732, 263] width 31 height 31
